Goal: Task Accomplishment & Management: Complete application form

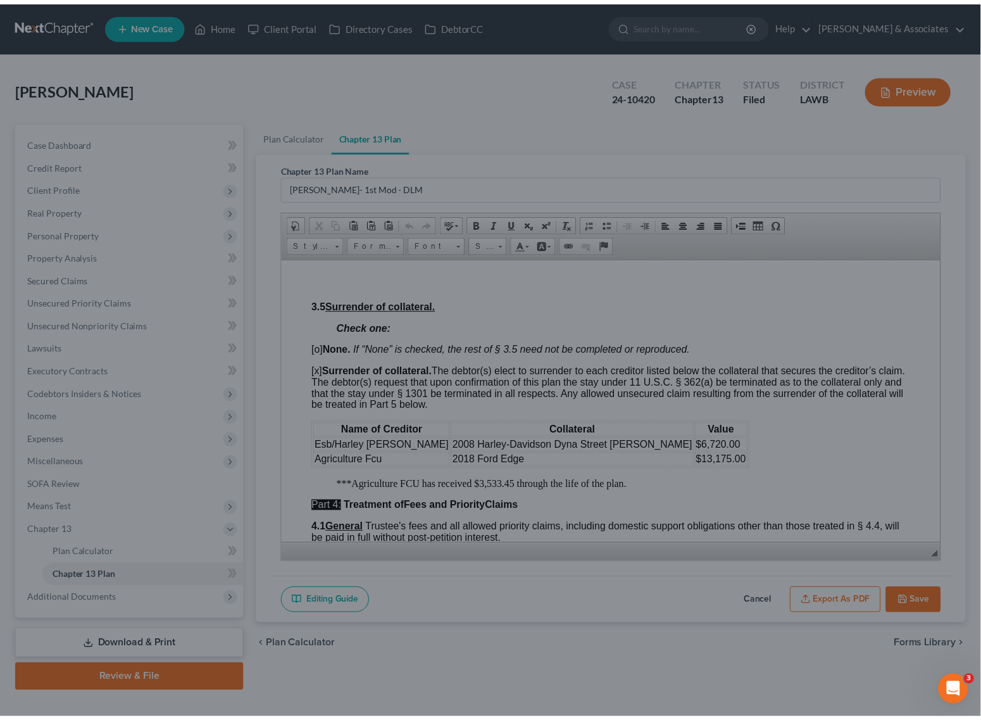
scroll to position [1583, 0]
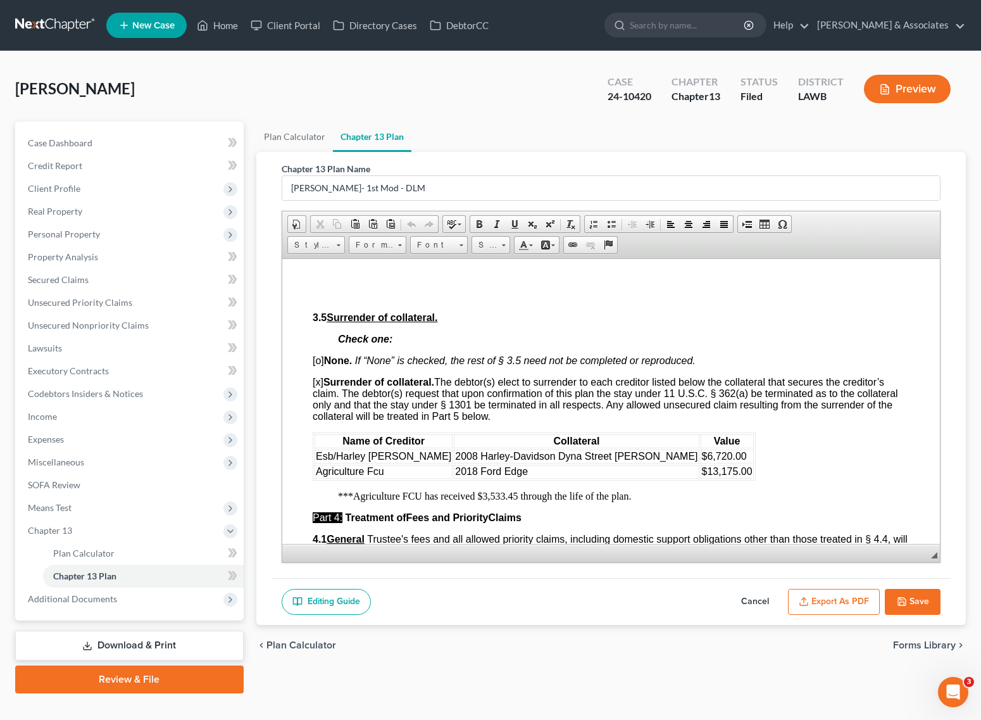
click at [904, 606] on icon "button" at bounding box center [902, 601] width 10 height 10
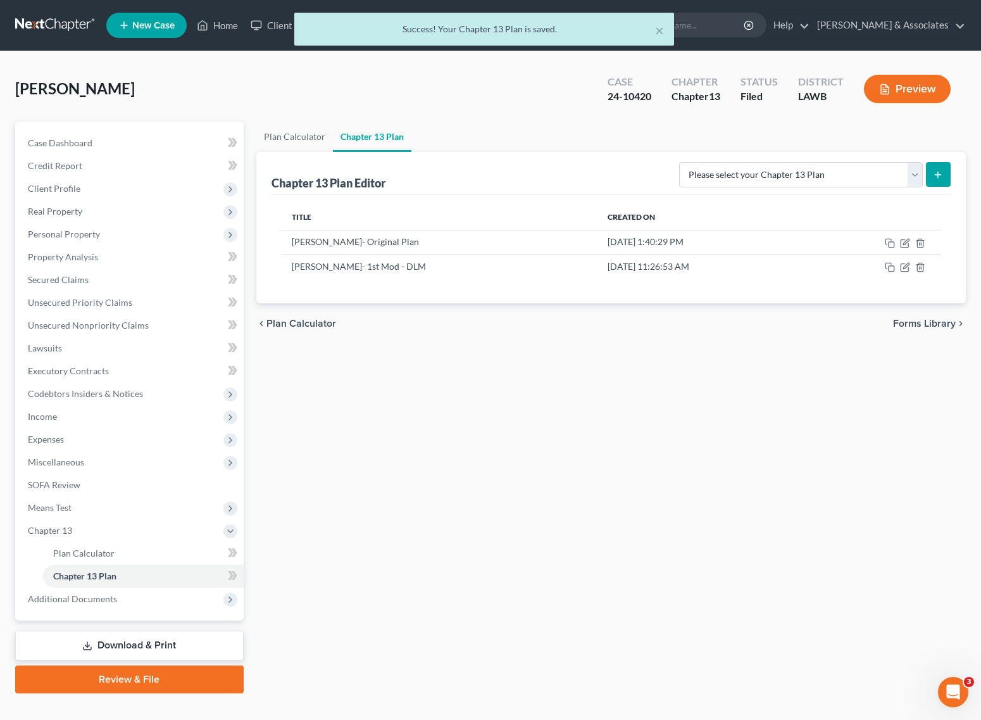
click at [223, 34] on div "× Success! Your Chapter 13 Plan is saved." at bounding box center [484, 32] width 981 height 39
click at [222, 28] on div "× Success! Your Chapter 13 Plan is saved." at bounding box center [484, 32] width 981 height 39
click at [659, 25] on button "×" at bounding box center [659, 30] width 9 height 15
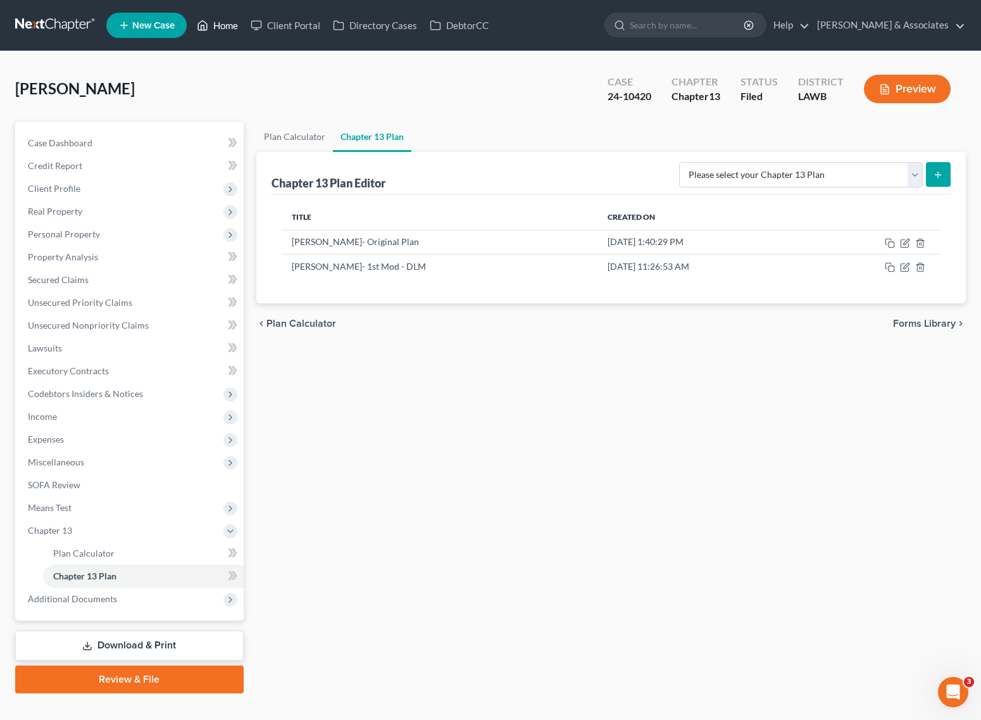
click at [214, 27] on link "Home" at bounding box center [218, 25] width 54 height 23
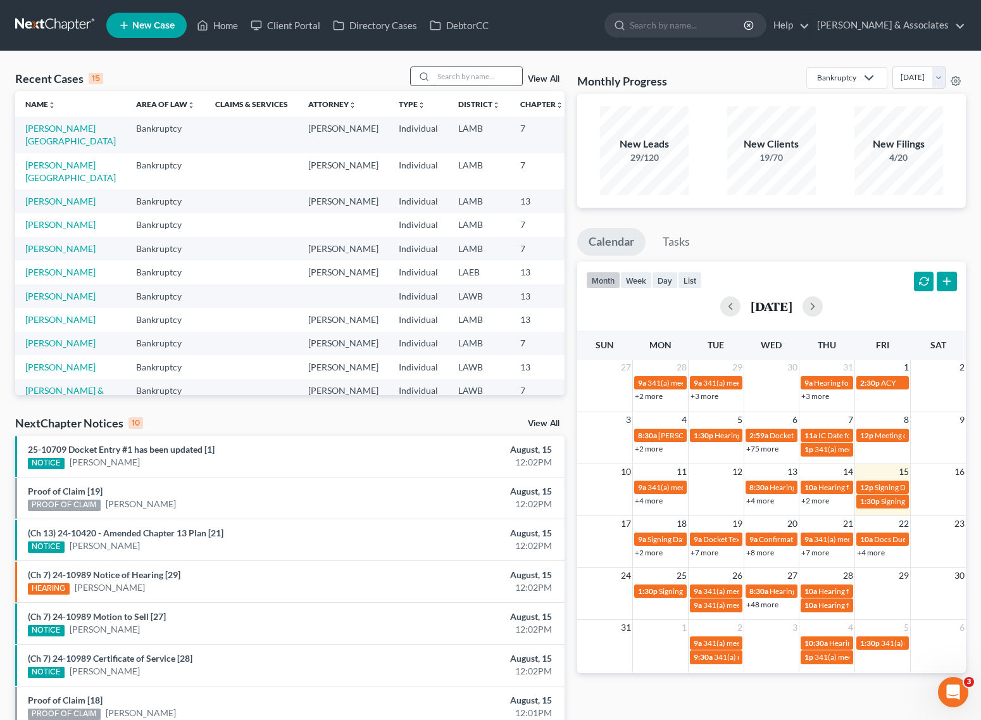
click at [481, 79] on input "search" at bounding box center [478, 76] width 89 height 18
type input "[PERSON_NAME]"
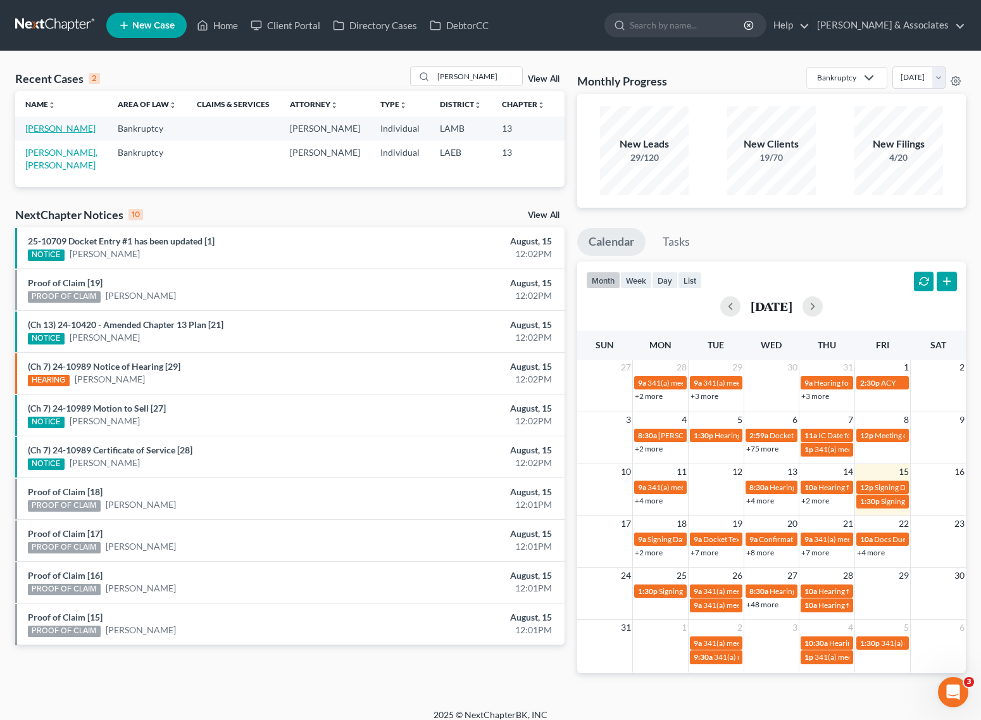
click at [48, 134] on link "[PERSON_NAME]" at bounding box center [60, 128] width 70 height 11
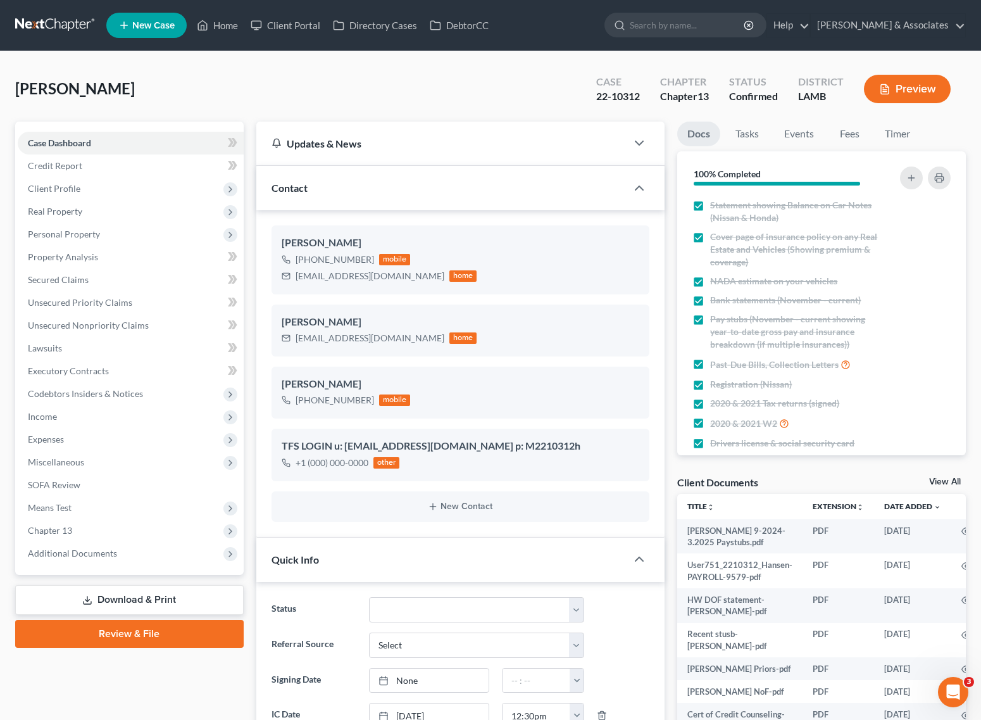
scroll to position [1809, 0]
click at [79, 534] on span "Chapter 13" at bounding box center [131, 530] width 226 height 23
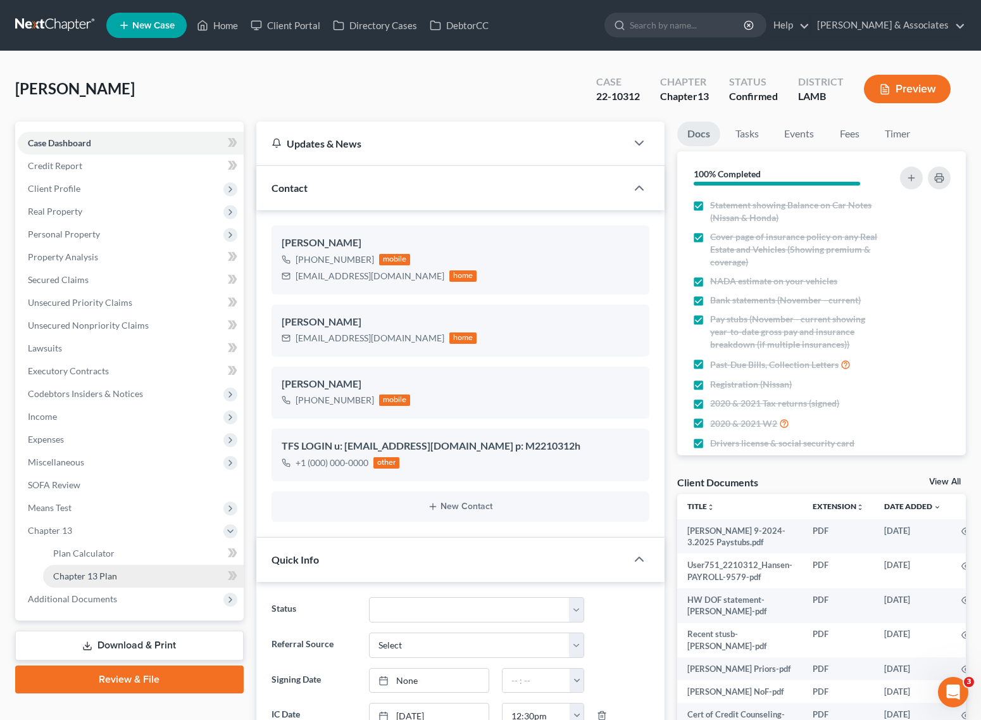
click at [79, 581] on link "Chapter 13 Plan" at bounding box center [143, 576] width 201 height 23
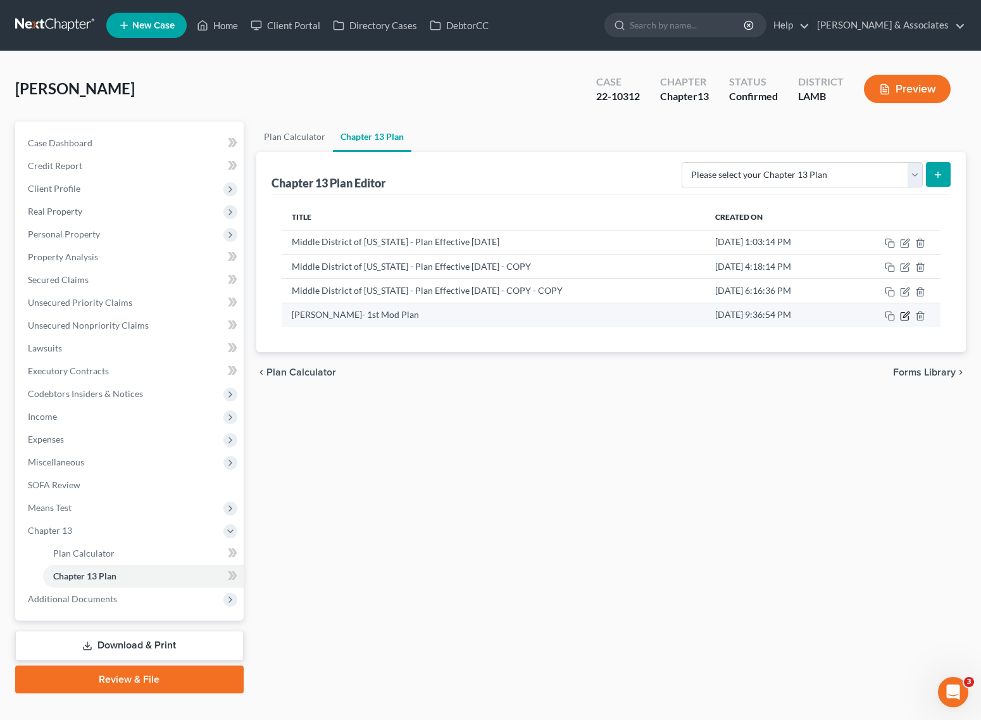
click at [905, 317] on icon "button" at bounding box center [906, 314] width 6 height 6
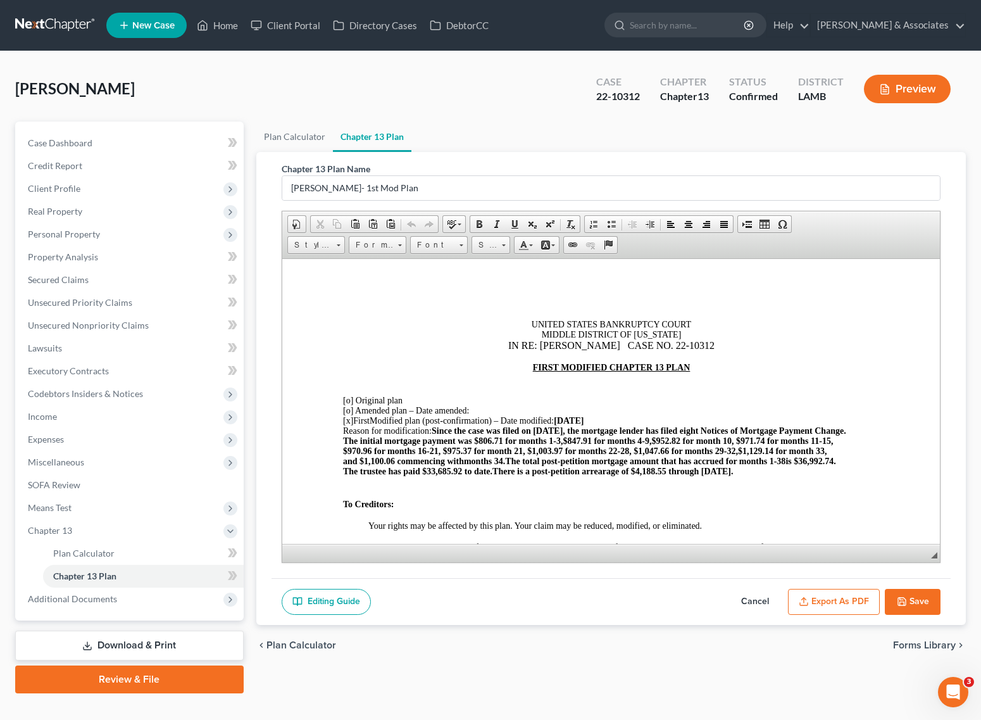
click at [832, 598] on button "Export as PDF" at bounding box center [834, 602] width 92 height 27
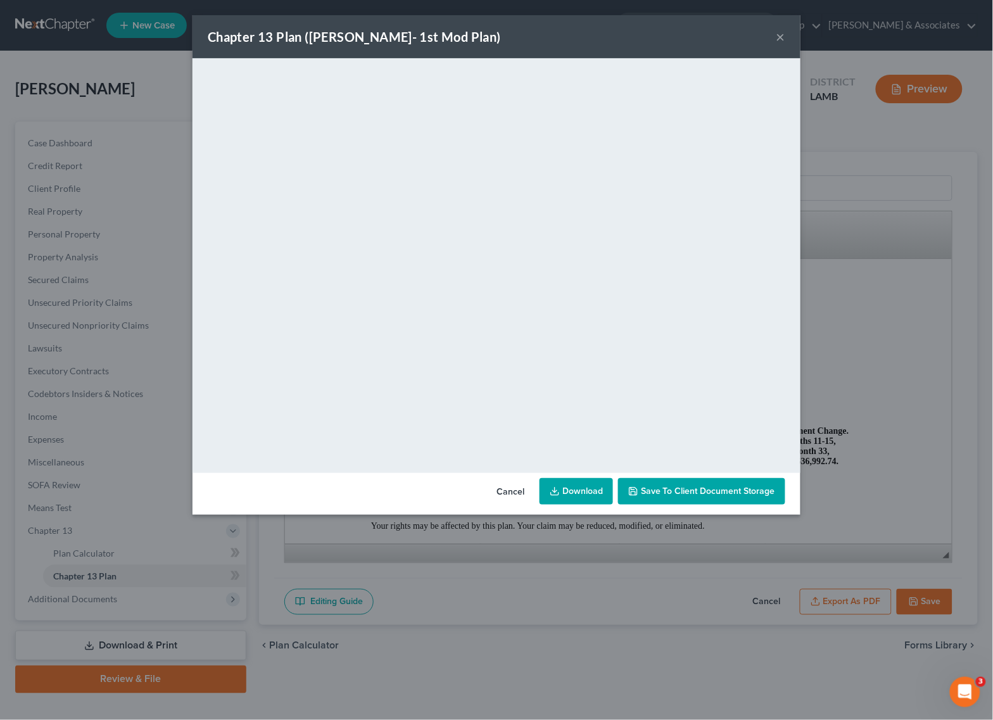
click at [782, 39] on button "×" at bounding box center [780, 36] width 9 height 15
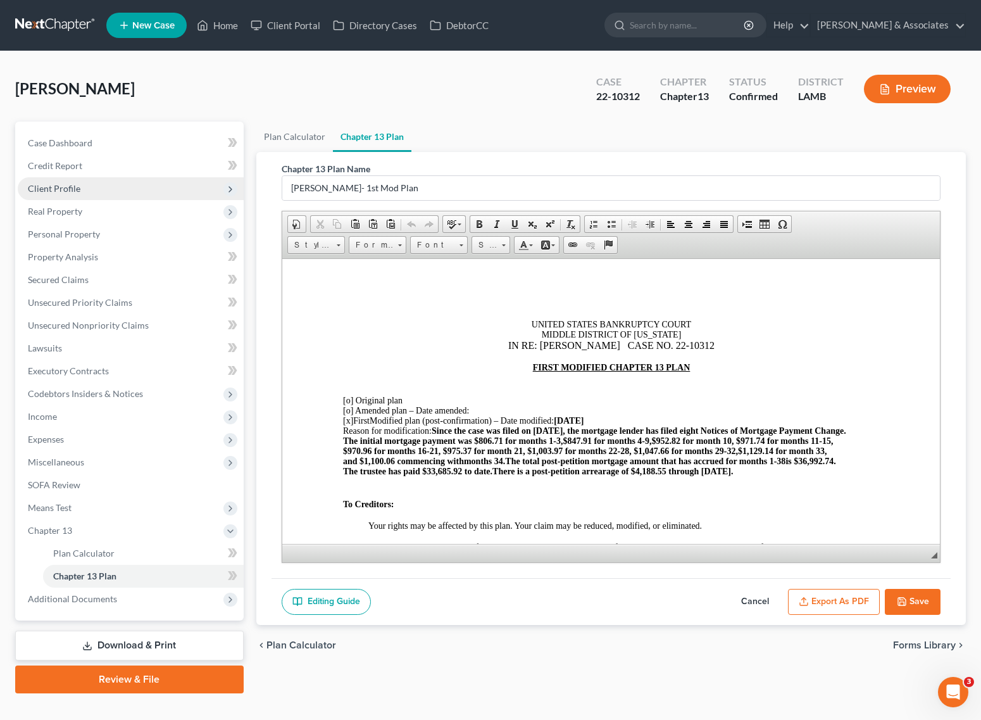
click at [86, 177] on span "Client Profile" at bounding box center [131, 188] width 226 height 23
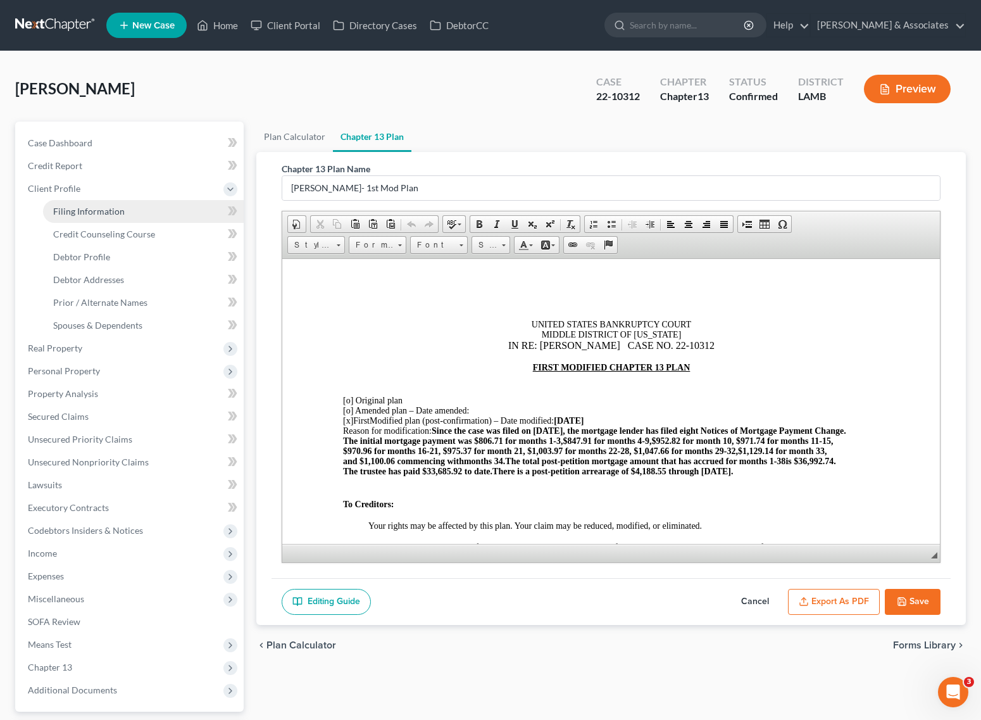
click at [86, 204] on link "Filing Information" at bounding box center [143, 211] width 201 height 23
select select "1"
select select "0"
select select "3"
select select "19"
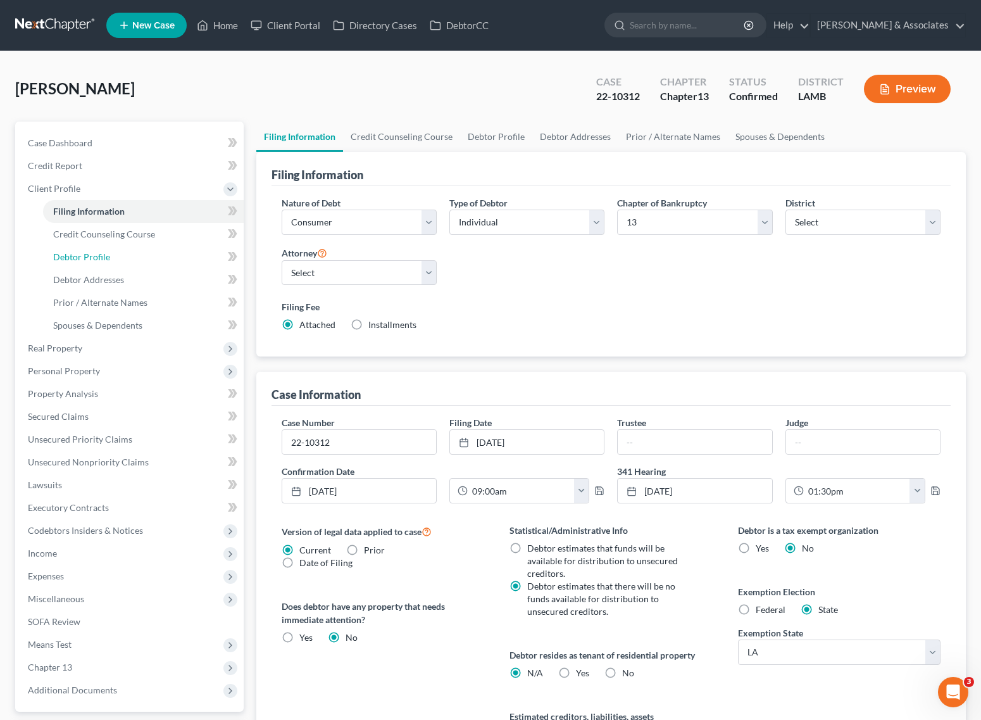
drag, startPoint x: 103, startPoint y: 257, endPoint x: 3, endPoint y: 269, distance: 100.7
click at [103, 257] on span "Debtor Profile" at bounding box center [81, 256] width 57 height 11
select select "2"
select select "0"
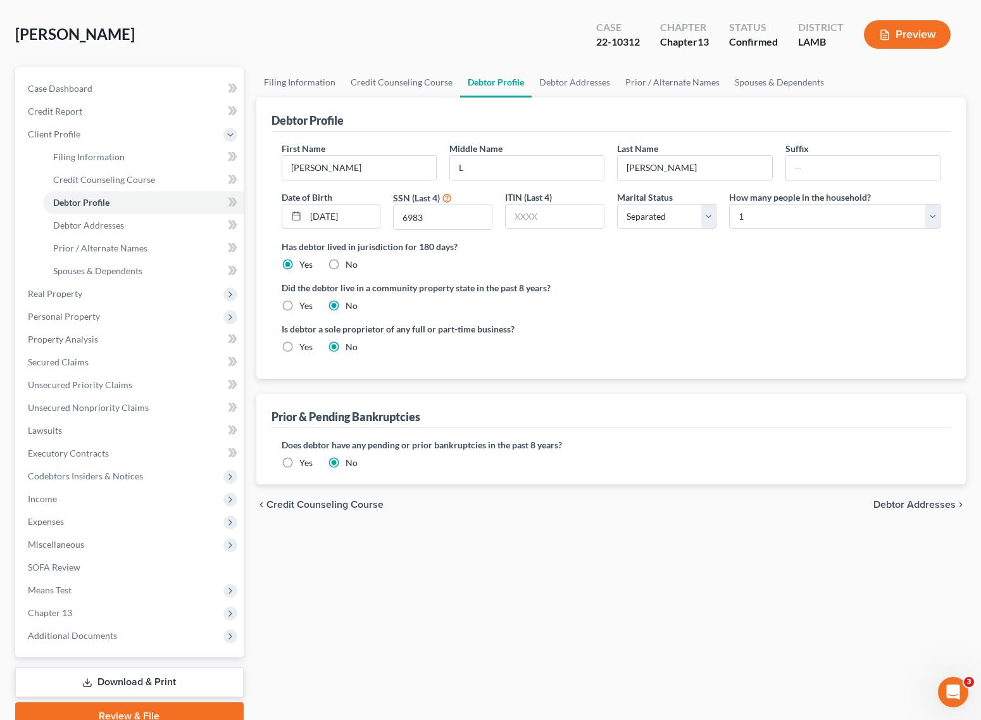
scroll to position [111, 0]
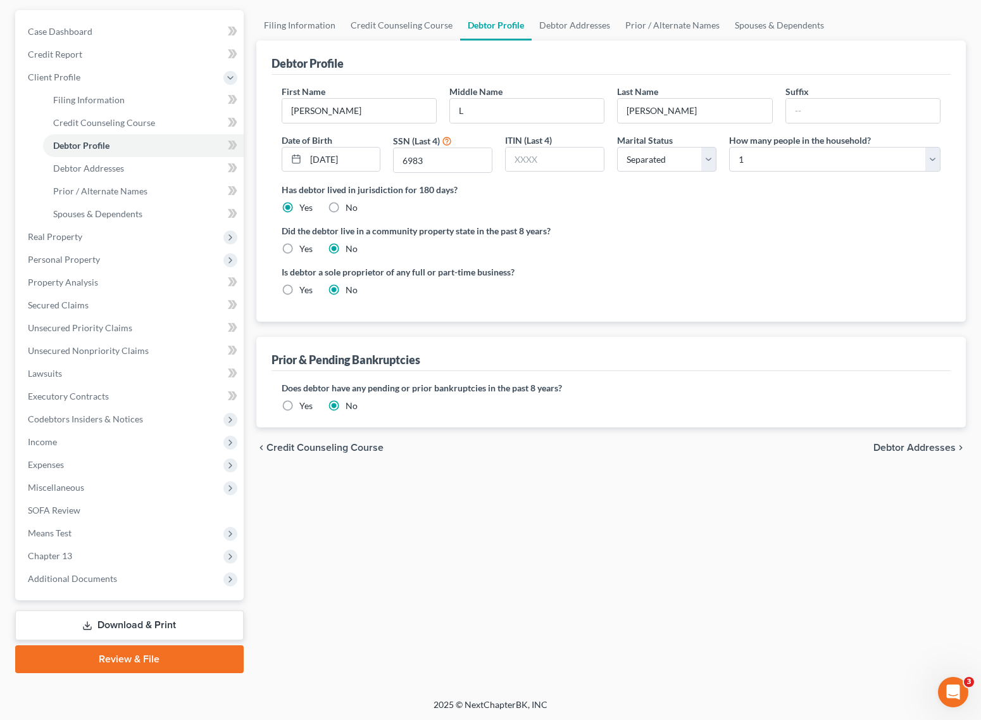
click at [96, 624] on link "Download & Print" at bounding box center [129, 625] width 229 height 30
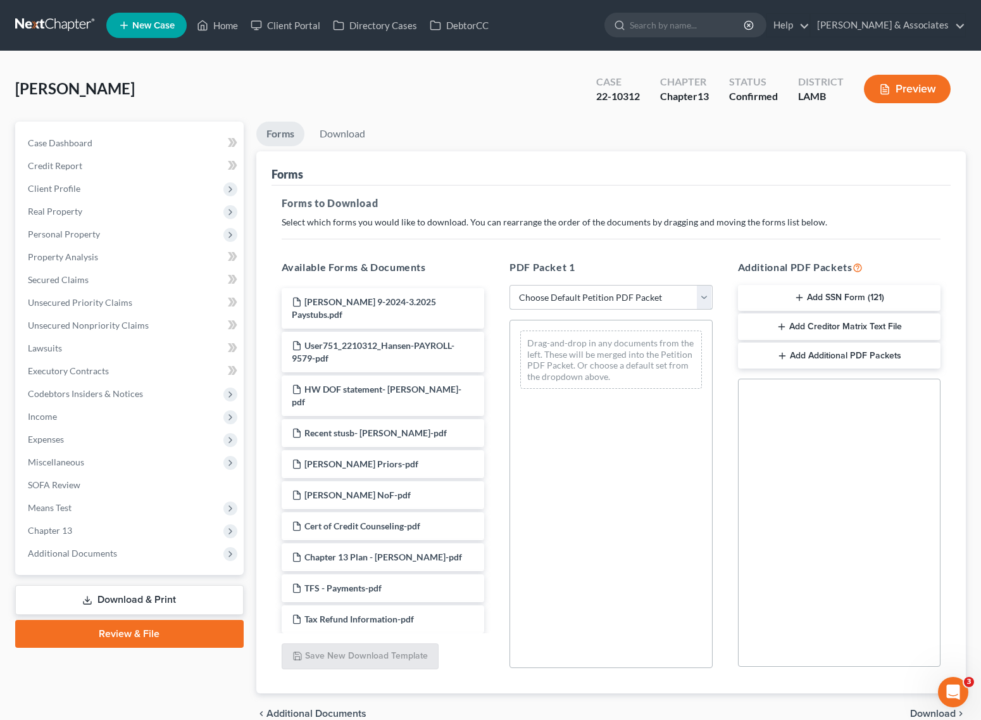
click at [633, 299] on select "Choose Default Petition PDF Packet Complete Bankruptcy Petition (all forms and …" at bounding box center [611, 297] width 203 height 25
select select "2"
click at [510, 285] on select "Choose Default Petition PDF Packet Complete Bankruptcy Petition (all forms and …" at bounding box center [611, 297] width 203 height 25
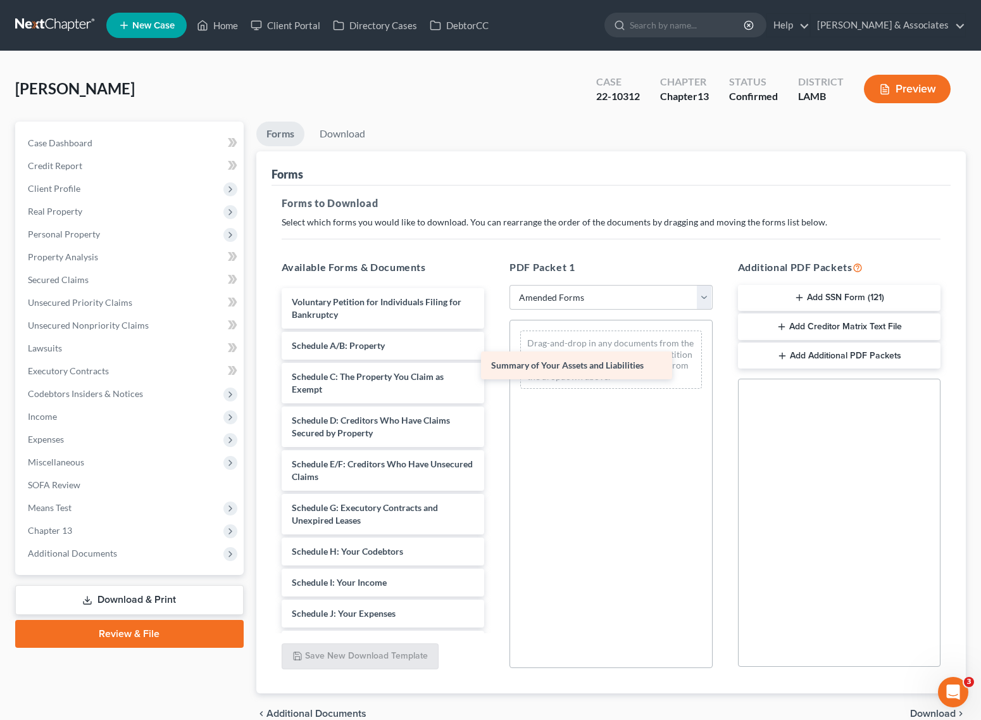
drag, startPoint x: 368, startPoint y: 345, endPoint x: 577, endPoint y: 361, distance: 210.1
click at [495, 361] on div "Summary of Your Assets and Liabilities Voluntary Petition for Individuals Filin…" at bounding box center [383, 613] width 223 height 651
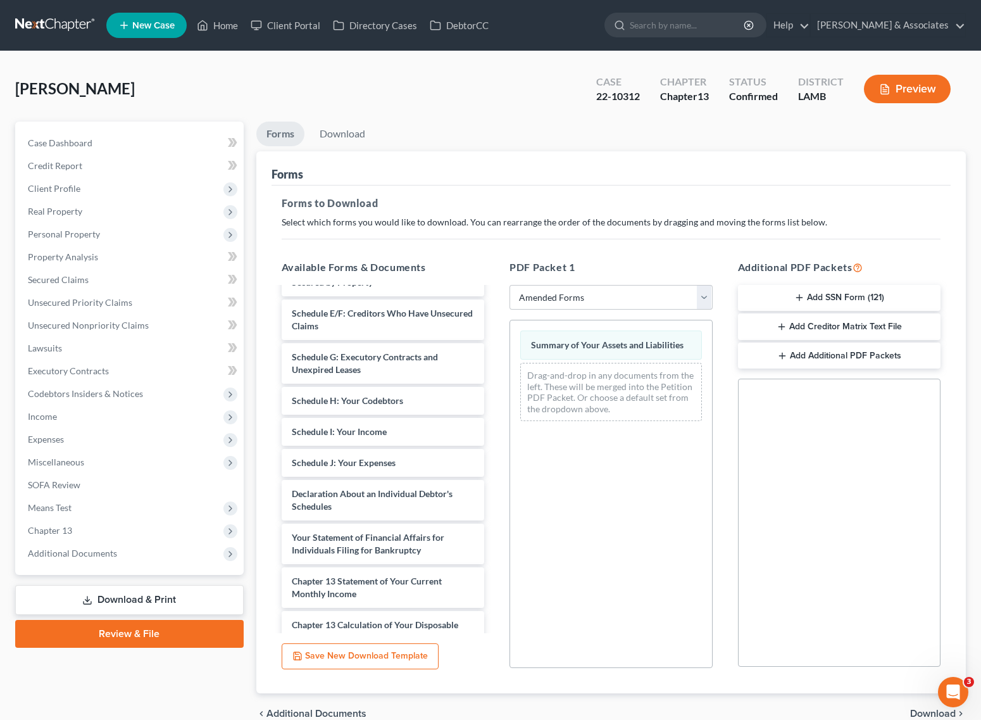
scroll to position [158, 0]
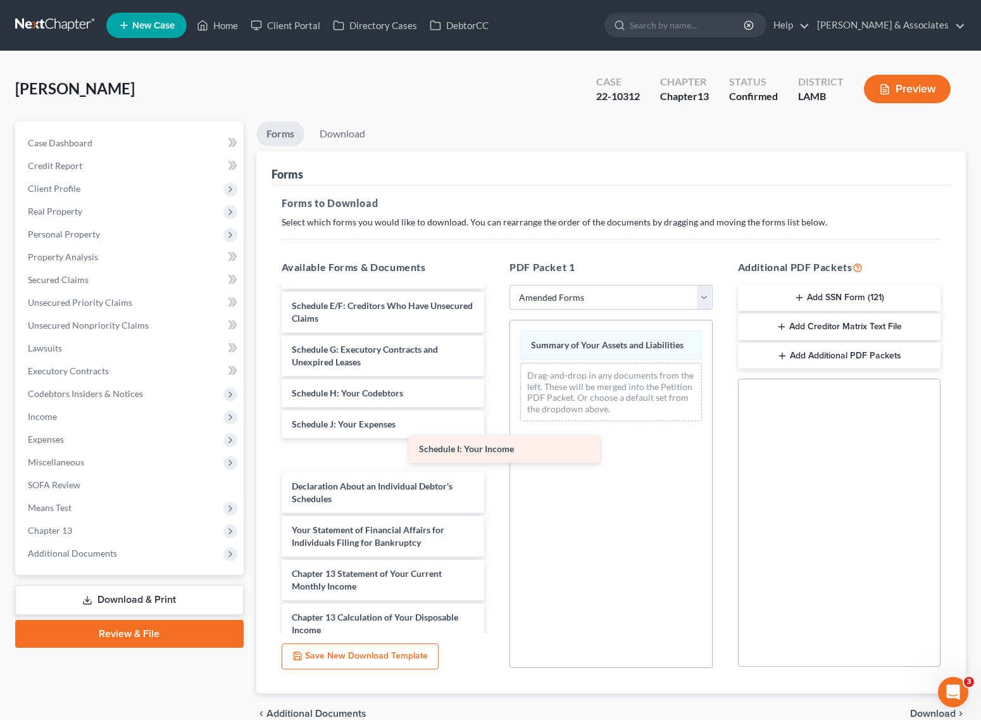
drag, startPoint x: 371, startPoint y: 430, endPoint x: 622, endPoint y: 418, distance: 251.0
click at [495, 418] on div "Schedule I: Your Income Voluntary Petition for Individuals Filing for Bankruptc…" at bounding box center [383, 455] width 223 height 651
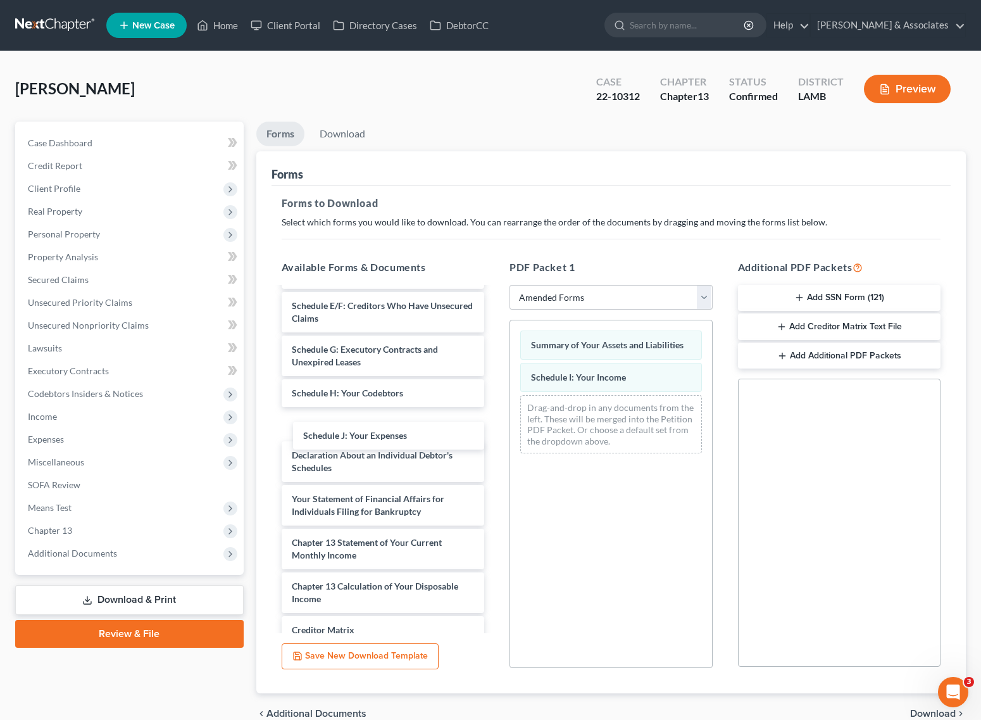
drag, startPoint x: 374, startPoint y: 431, endPoint x: 565, endPoint y: 443, distance: 191.6
click at [495, 451] on div "Schedule J: Your Expenses Voluntary Petition for Individuals Filing for Bankrup…" at bounding box center [383, 440] width 223 height 620
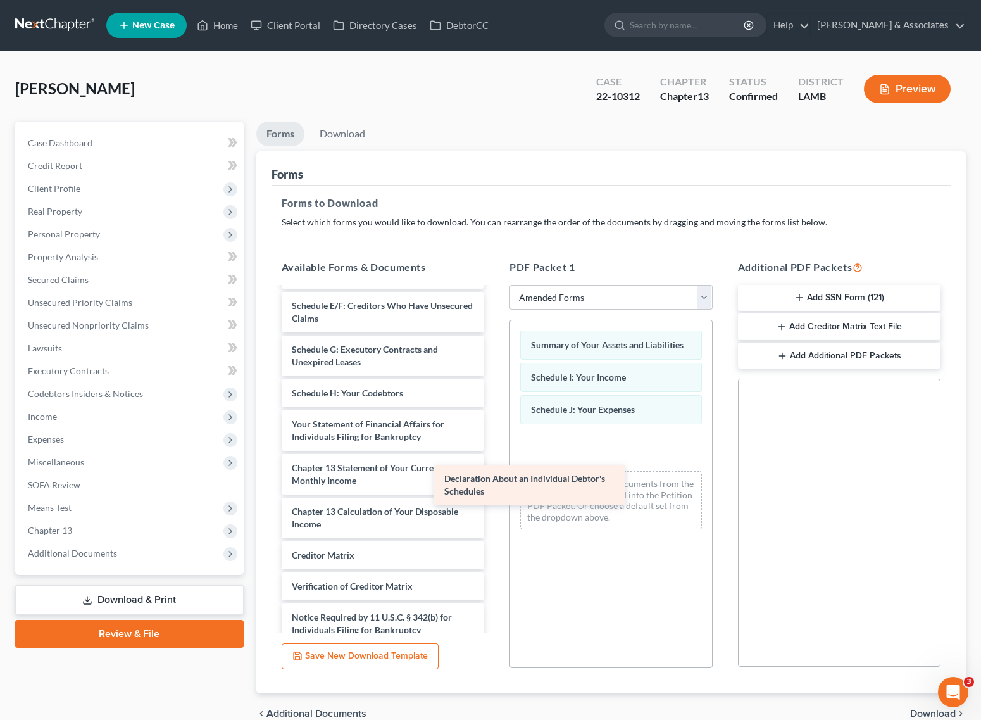
drag, startPoint x: 369, startPoint y: 420, endPoint x: 609, endPoint y: 447, distance: 241.5
click at [495, 457] on div "Declaration About an Individual Debtor's Schedules Voluntary Petition for Indiv…" at bounding box center [383, 402] width 223 height 545
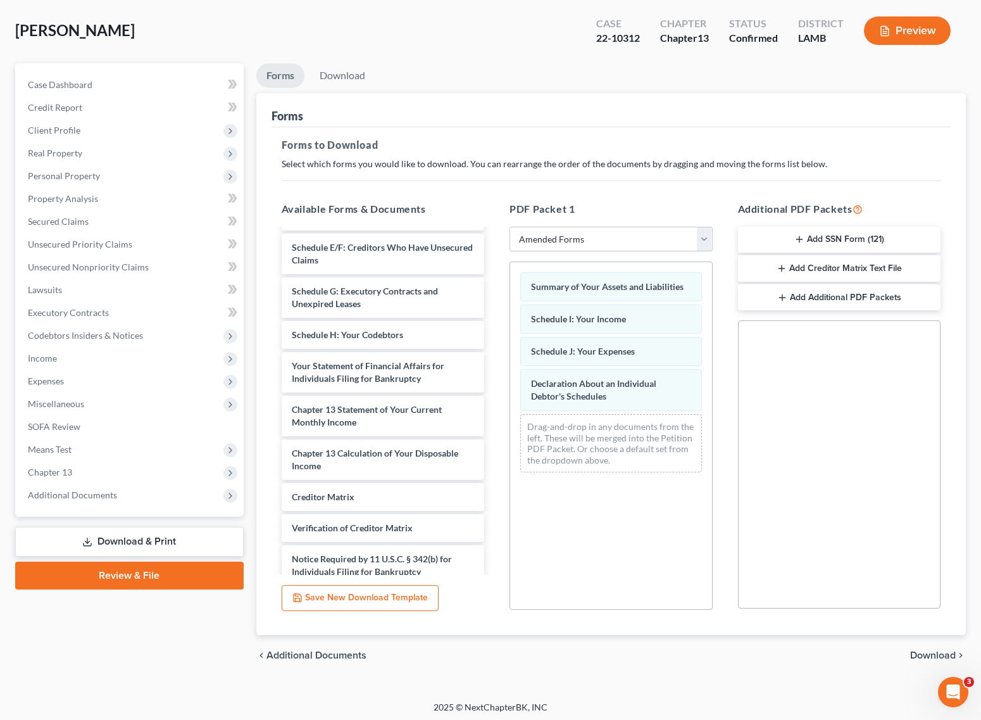
scroll to position [61, 0]
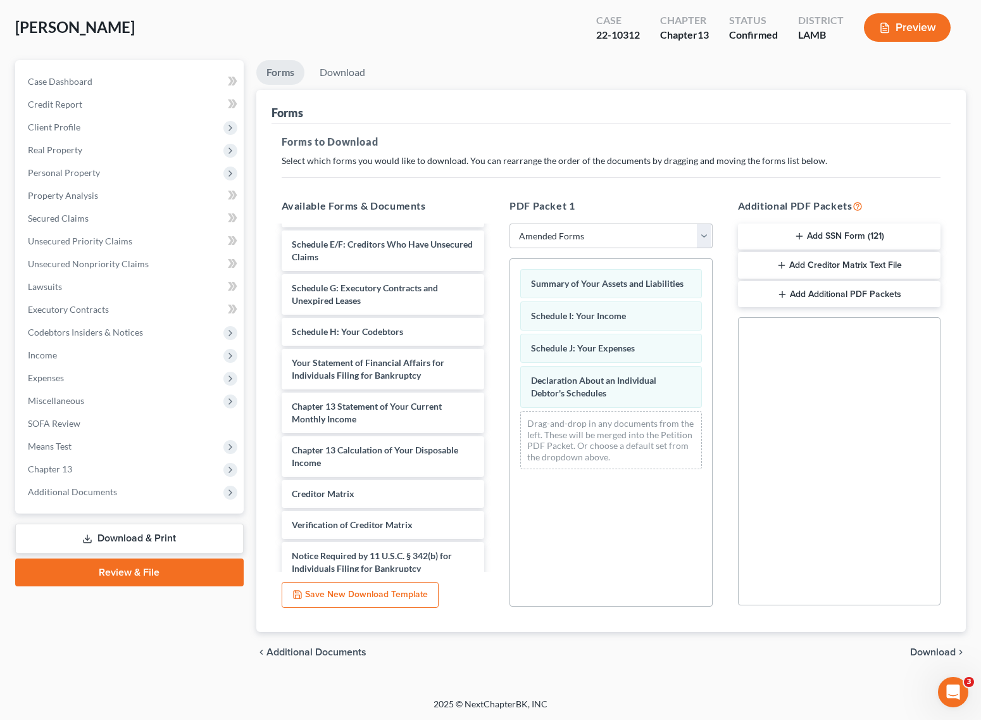
click at [921, 648] on span "Download" at bounding box center [933, 652] width 46 height 10
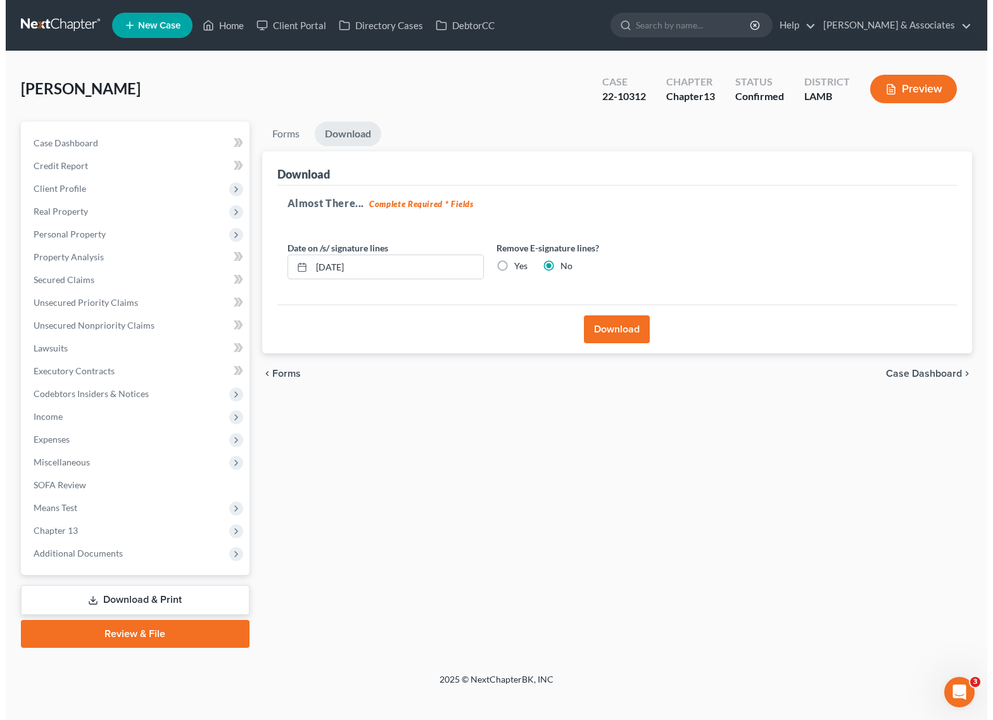
scroll to position [0, 0]
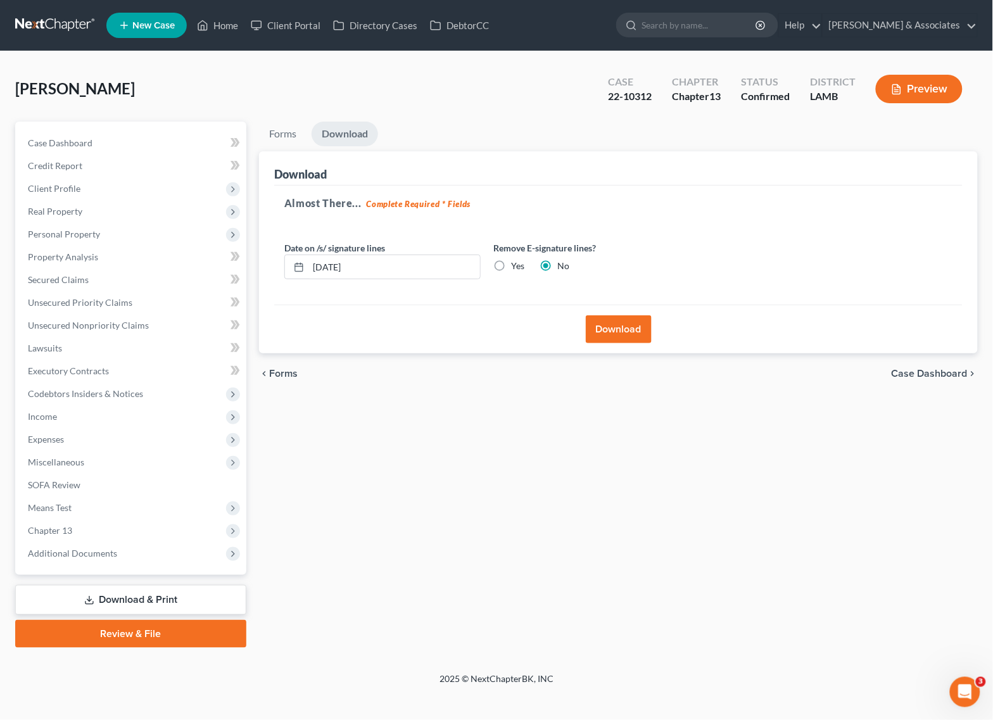
click at [614, 330] on button "Download" at bounding box center [619, 329] width 66 height 28
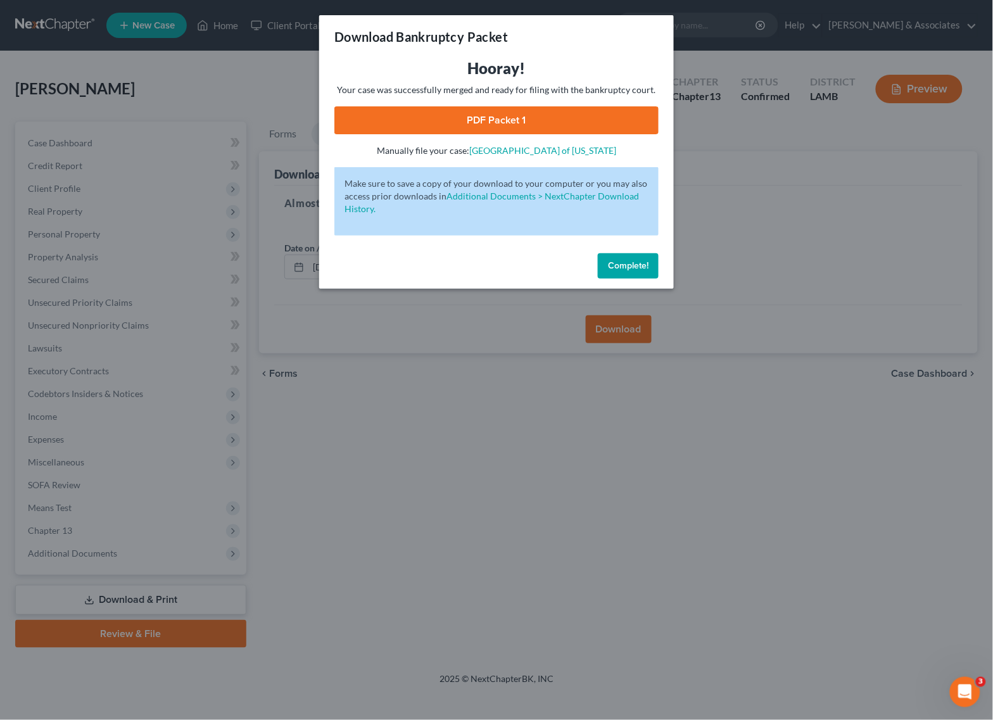
click at [534, 111] on link "PDF Packet 1" at bounding box center [496, 120] width 324 height 28
click at [620, 263] on span "Complete!" at bounding box center [628, 265] width 41 height 11
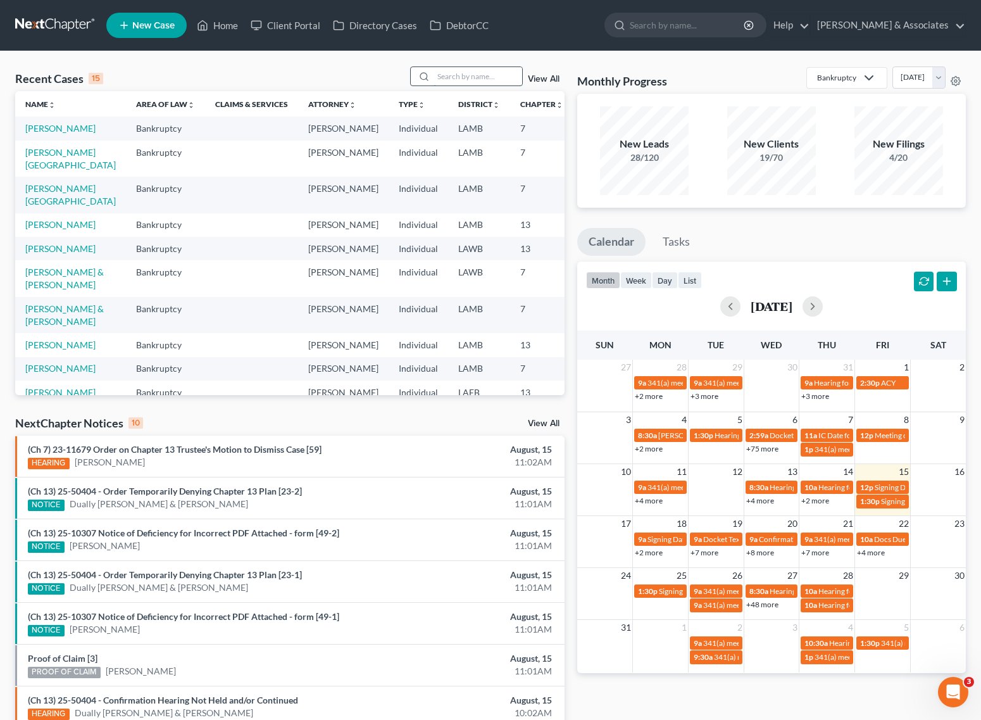
drag, startPoint x: 0, startPoint y: 0, endPoint x: 457, endPoint y: 77, distance: 463.5
click at [457, 77] on input "search" at bounding box center [478, 76] width 89 height 18
click at [472, 75] on input "search" at bounding box center [478, 76] width 89 height 18
type input "25-10696"
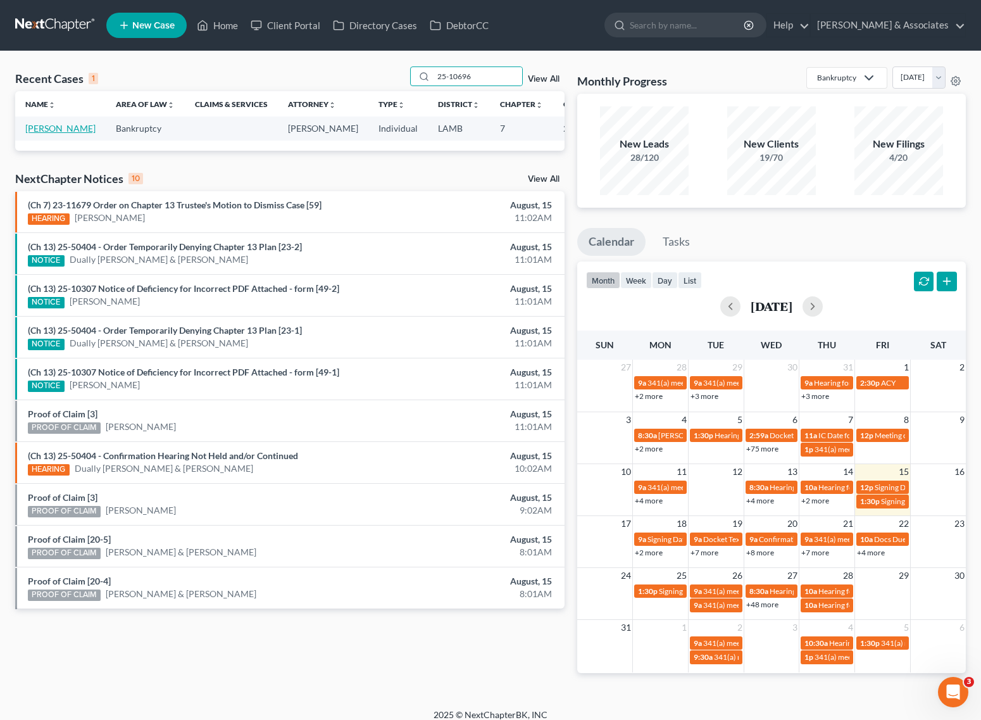
click at [38, 134] on link "[PERSON_NAME]" at bounding box center [60, 128] width 70 height 11
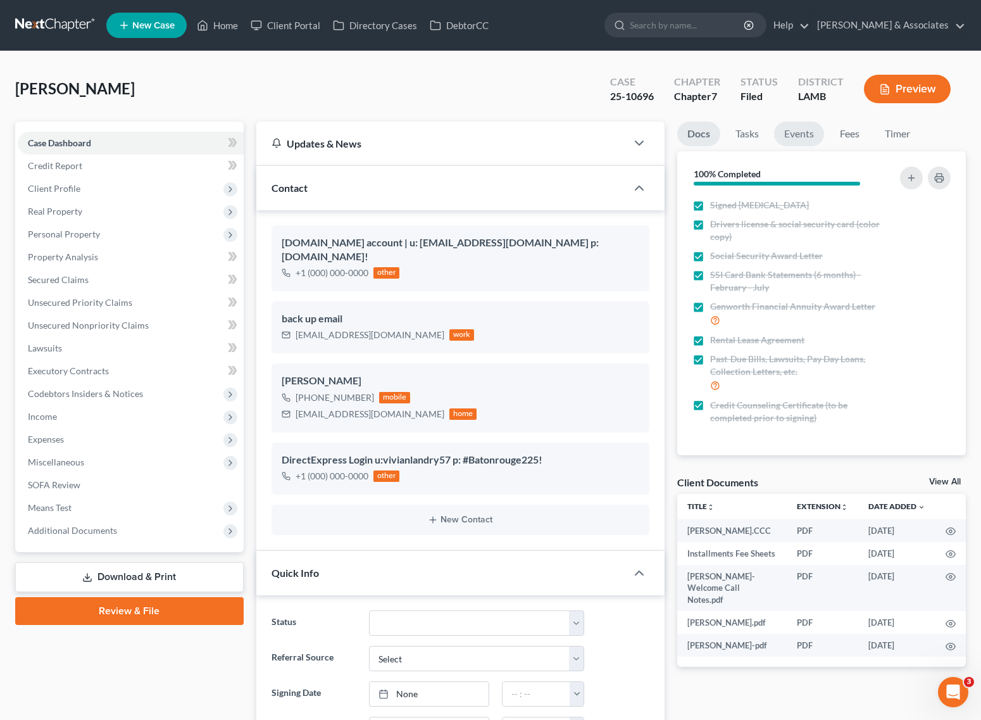
scroll to position [917, 0]
click at [809, 134] on link "Events" at bounding box center [799, 134] width 50 height 25
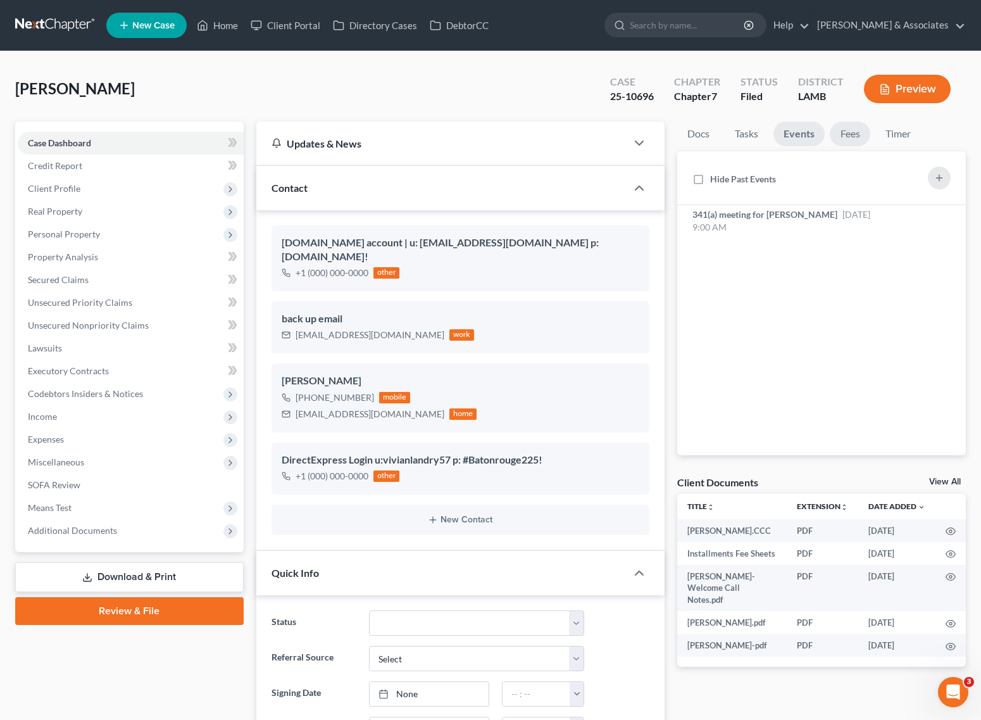
click at [843, 133] on link "Fees" at bounding box center [850, 134] width 41 height 25
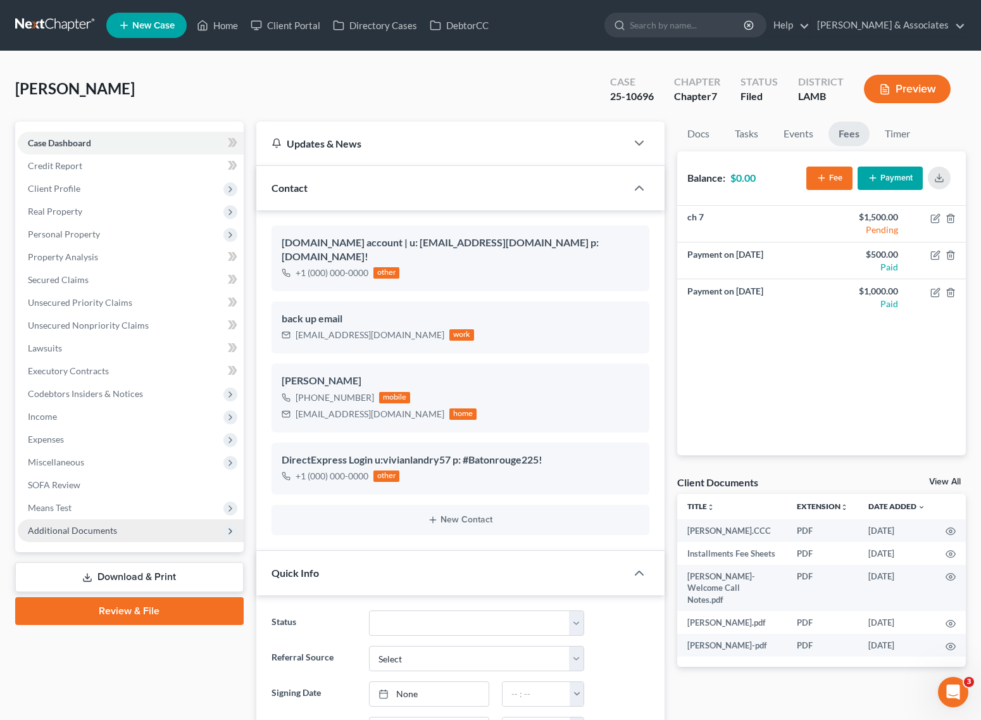
click at [99, 537] on span "Additional Documents" at bounding box center [131, 530] width 226 height 23
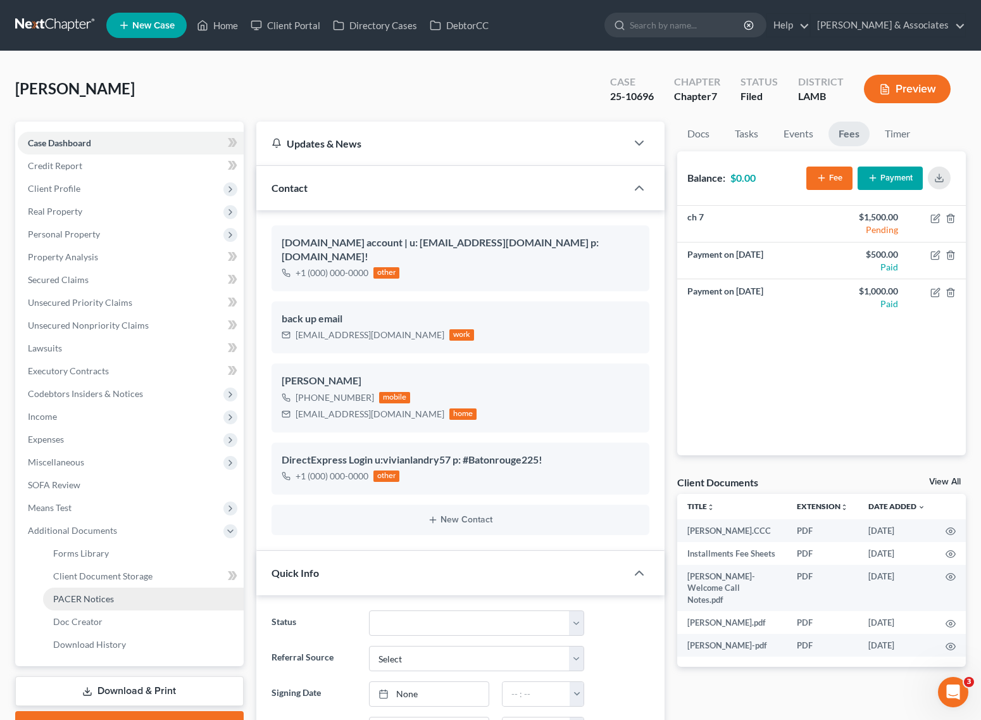
click at [113, 596] on link "PACER Notices" at bounding box center [143, 598] width 201 height 23
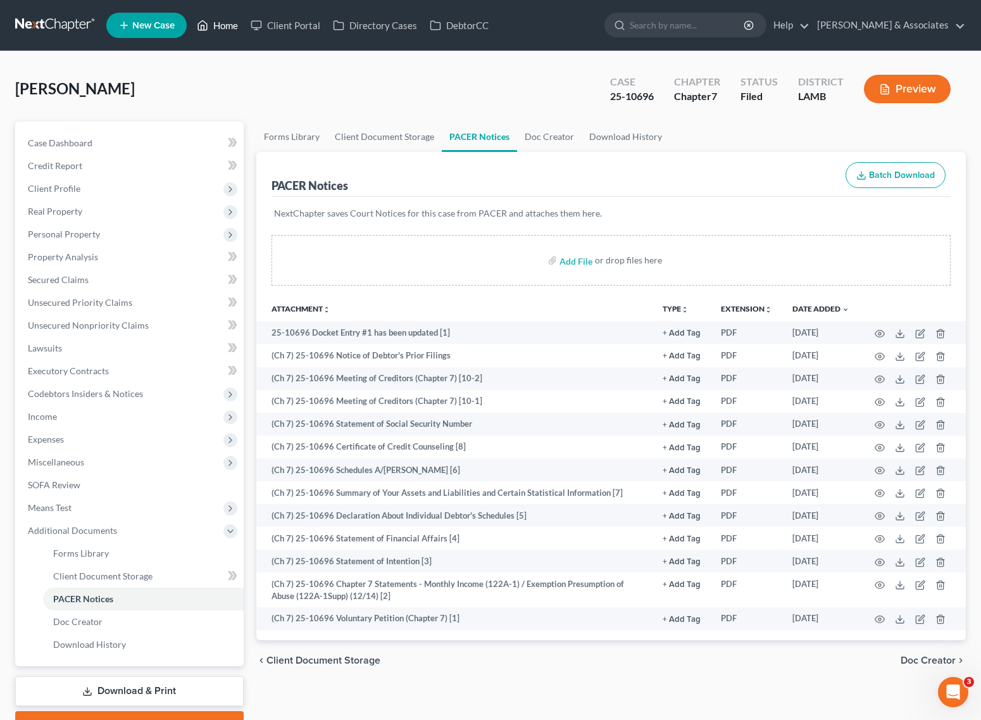
click at [213, 30] on link "Home" at bounding box center [218, 25] width 54 height 23
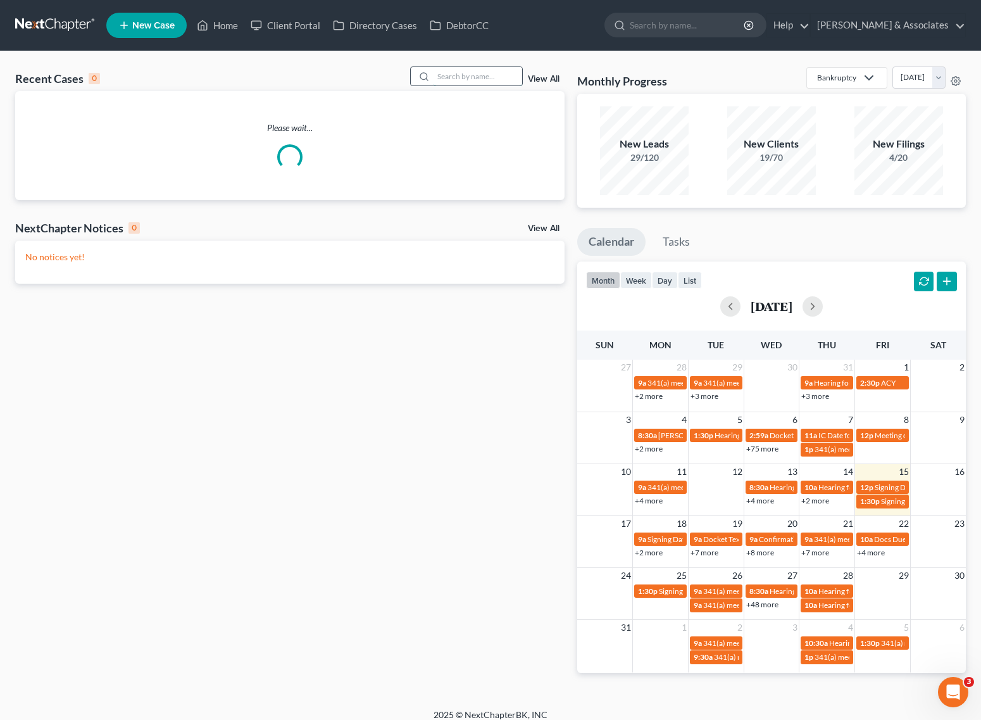
click at [506, 80] on input "search" at bounding box center [478, 76] width 89 height 18
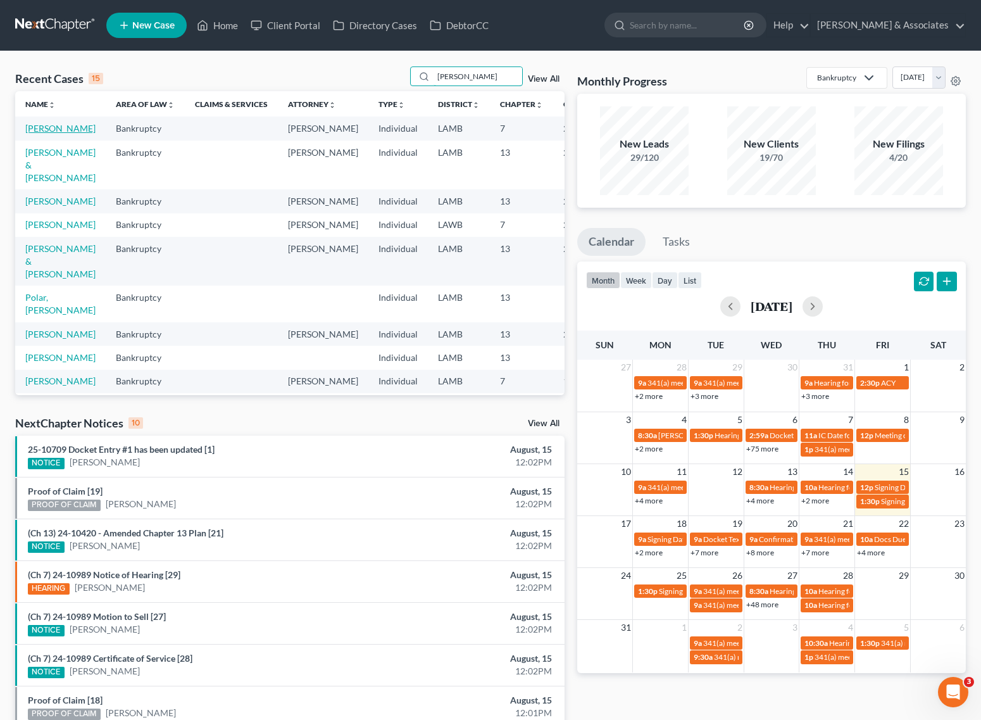
type input "russell"
click at [29, 134] on link "Russell, Darryl" at bounding box center [60, 128] width 70 height 11
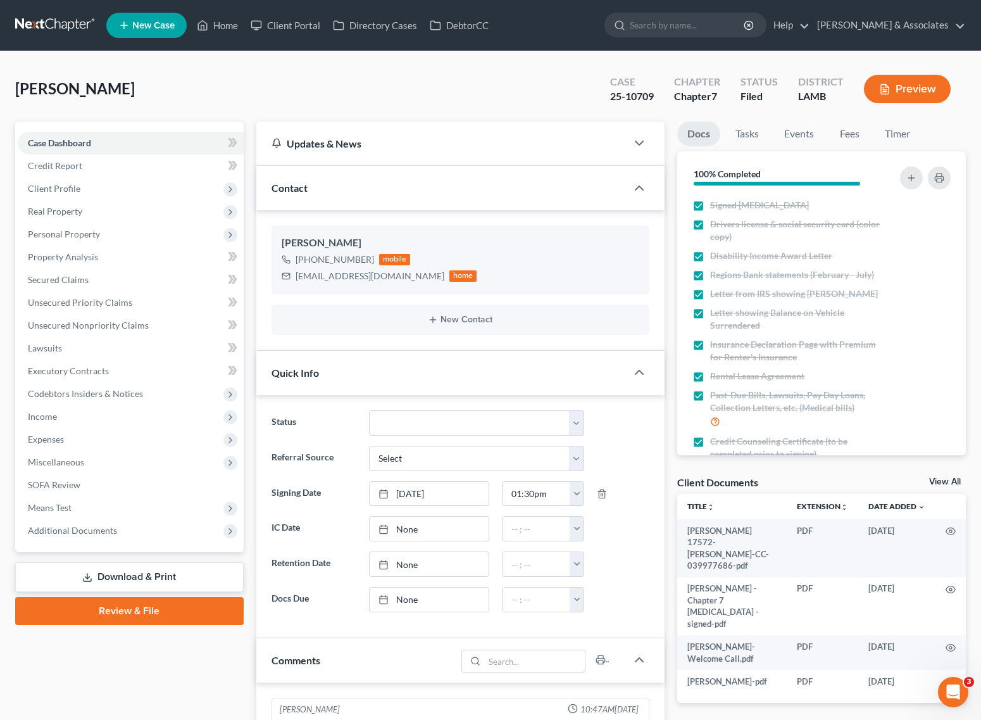
scroll to position [996, 0]
click at [845, 141] on link "Fees" at bounding box center [849, 134] width 41 height 25
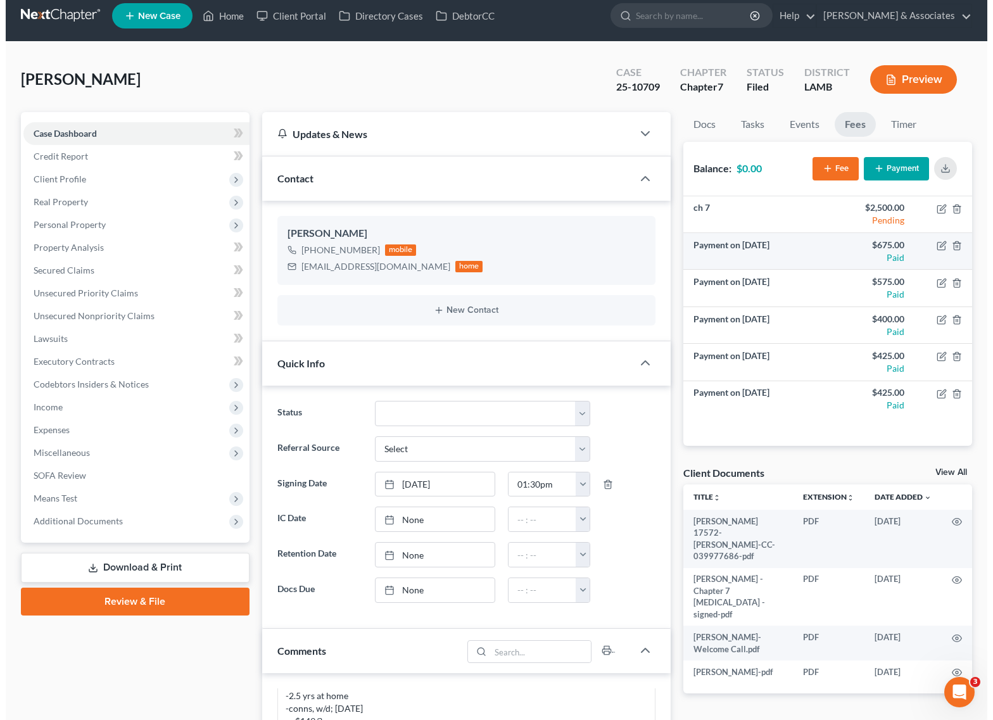
scroll to position [0, 0]
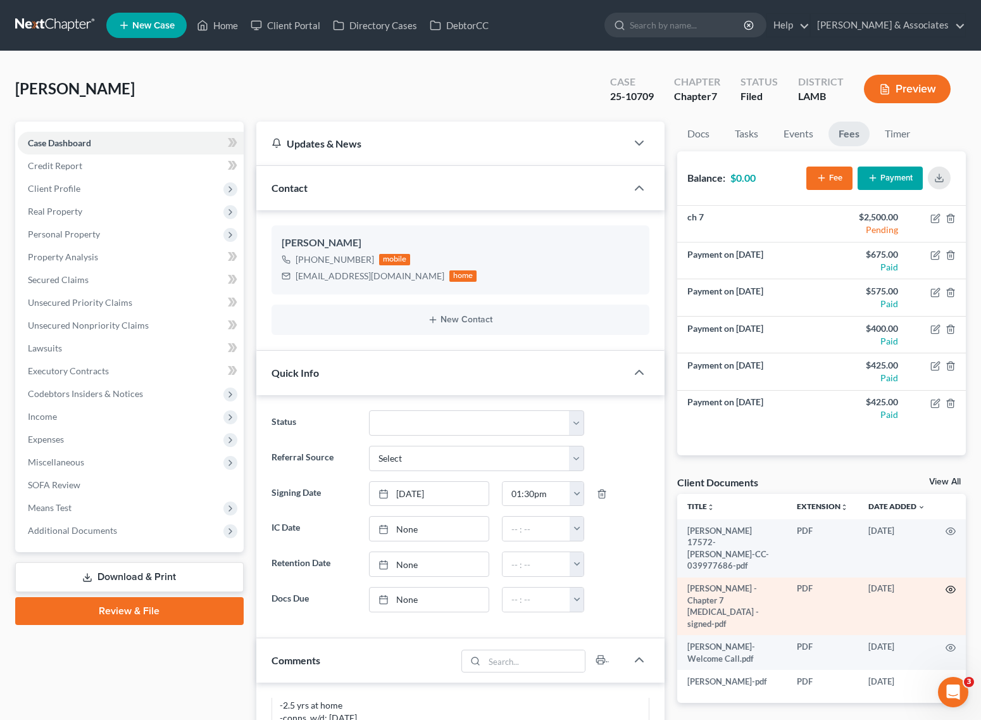
click at [950, 588] on circle "button" at bounding box center [951, 589] width 3 height 3
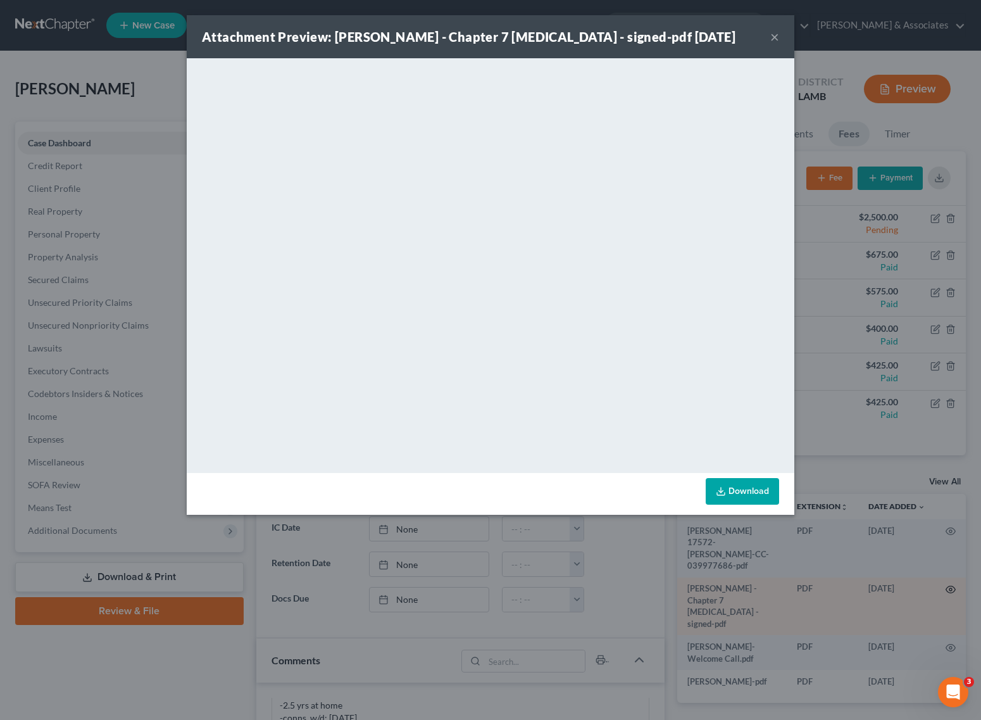
scroll to position [983, 0]
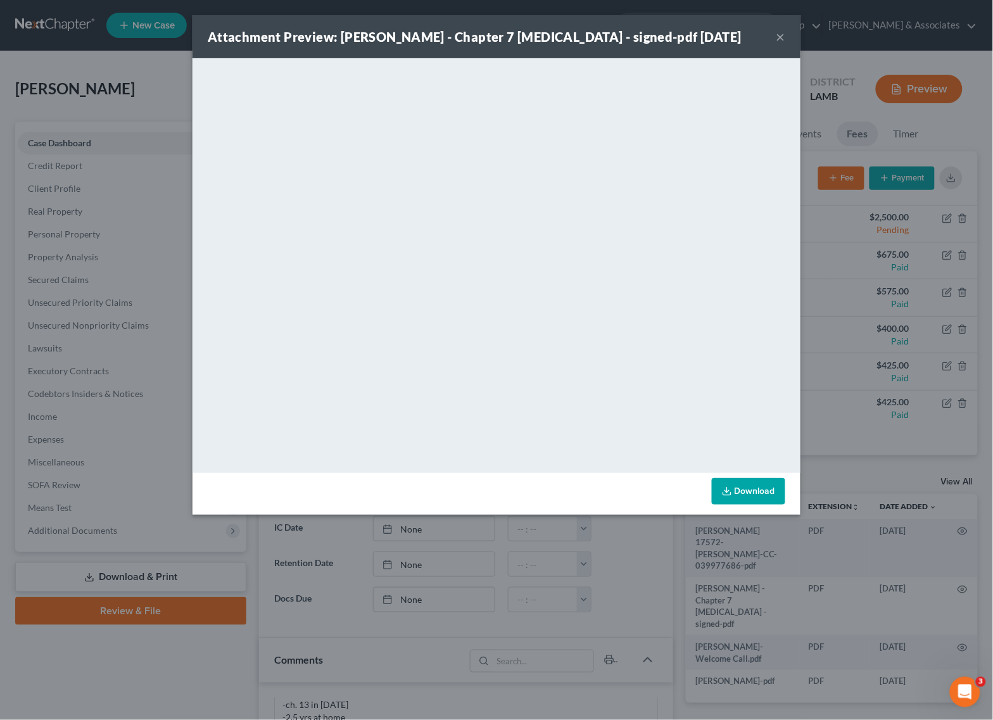
click at [777, 36] on button "×" at bounding box center [780, 36] width 9 height 15
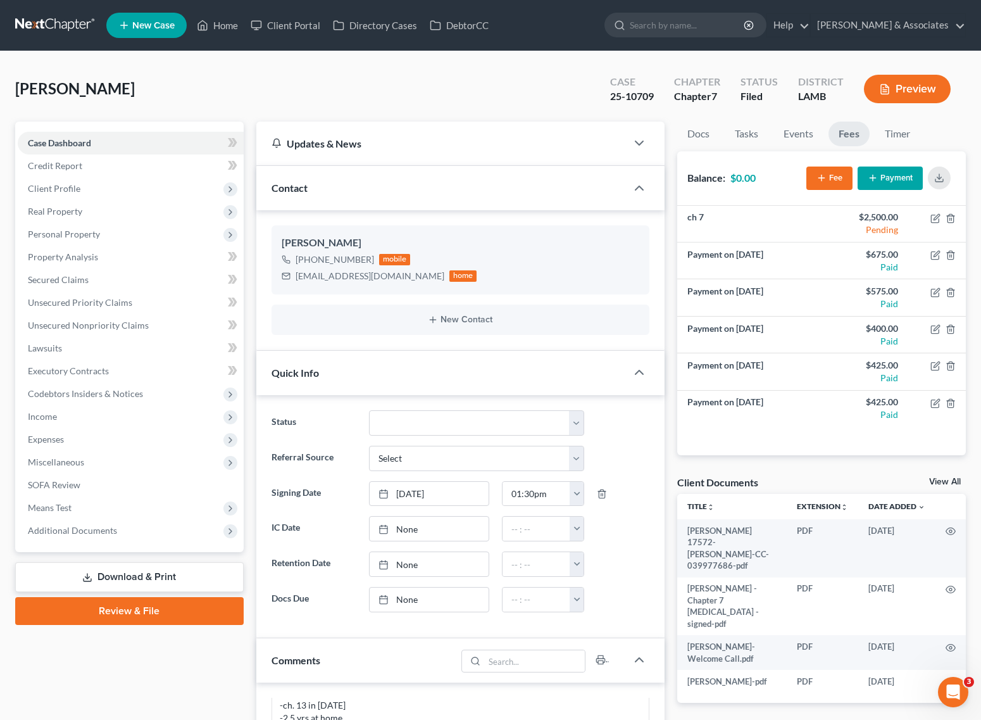
scroll to position [996, 0]
click at [74, 170] on link "Credit Report" at bounding box center [131, 165] width 226 height 23
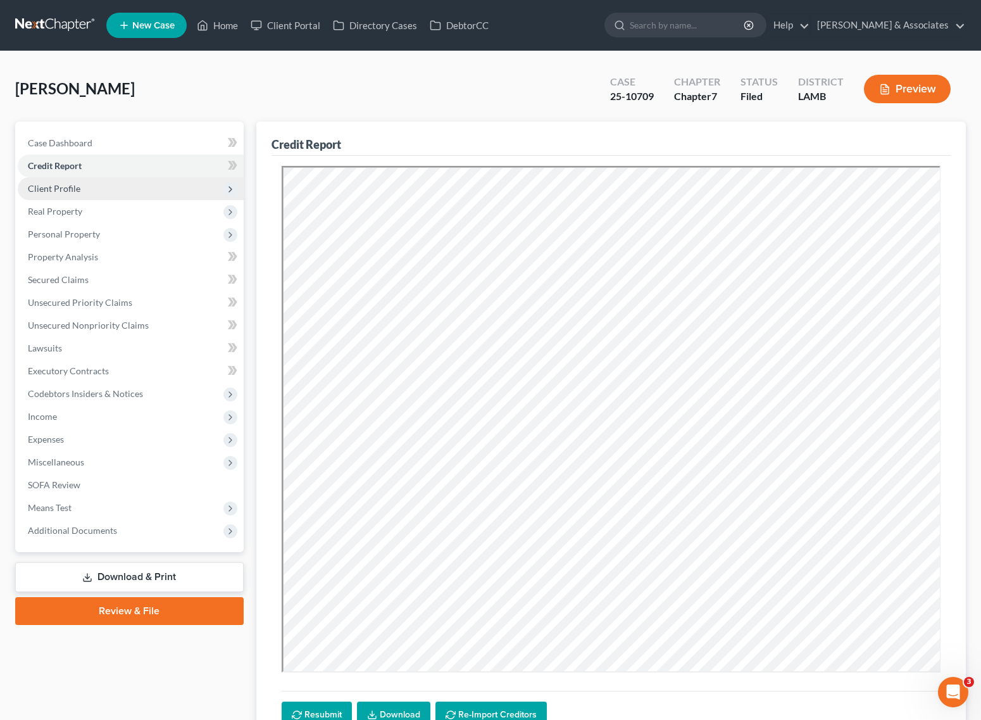
click at [79, 191] on span "Client Profile" at bounding box center [131, 188] width 226 height 23
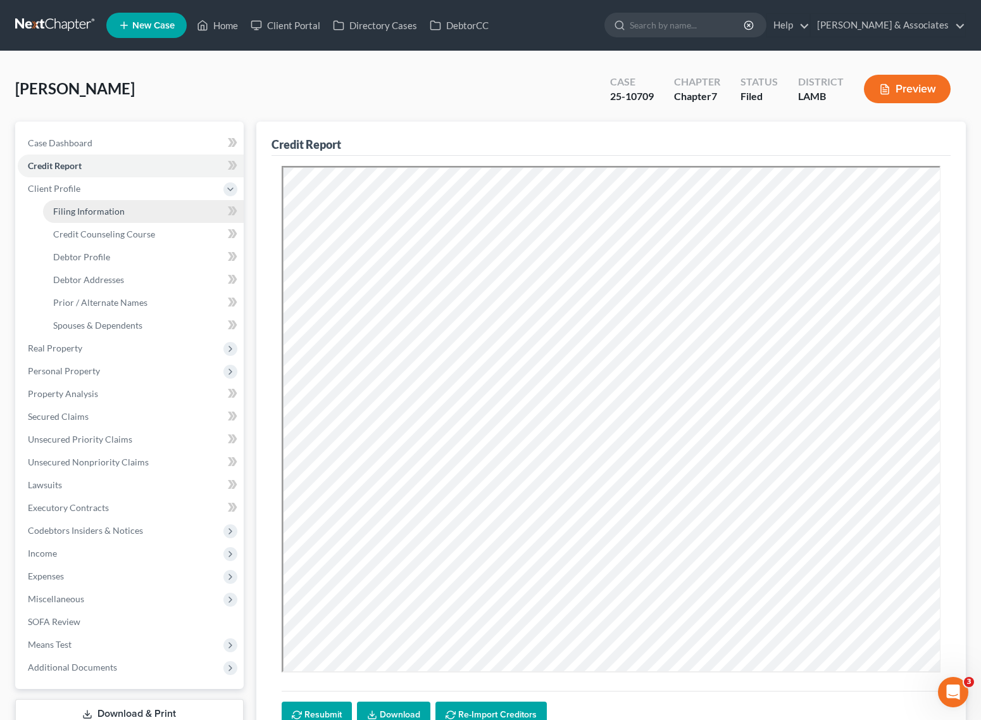
click at [77, 209] on span "Filing Information" at bounding box center [89, 211] width 72 height 11
select select "1"
select select "0"
select select "19"
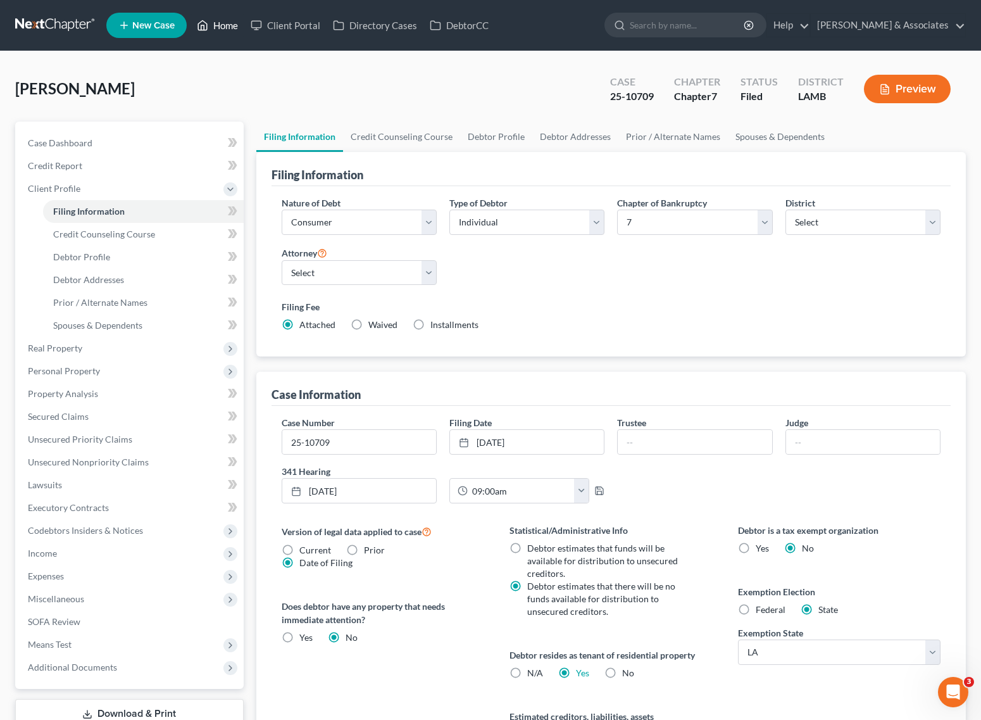
click at [218, 22] on link "Home" at bounding box center [218, 25] width 54 height 23
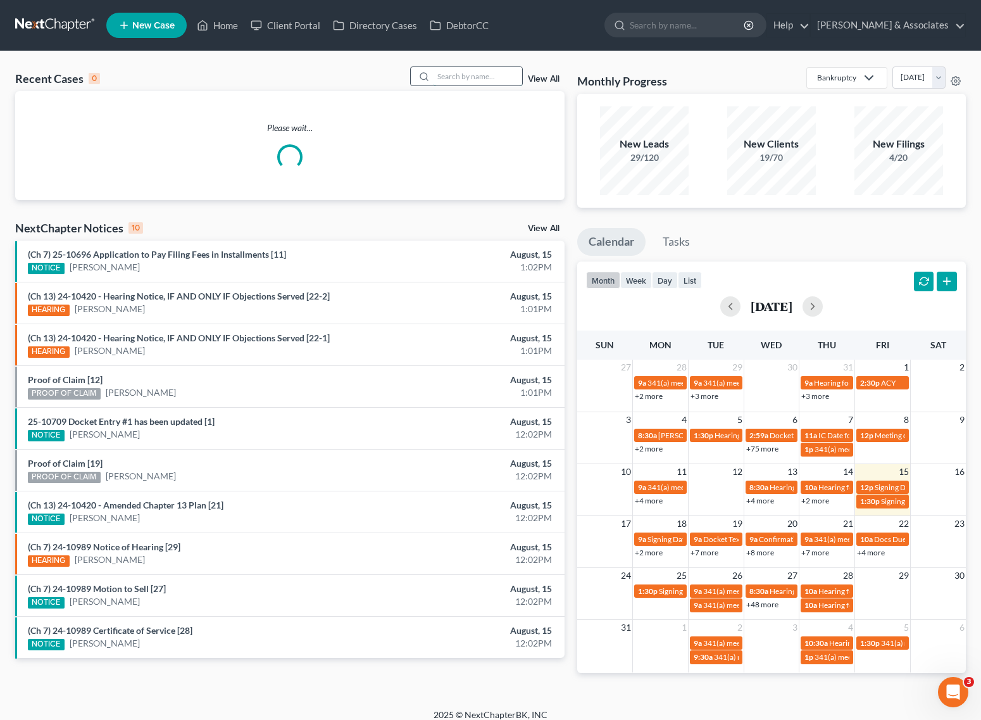
click at [472, 84] on input "search" at bounding box center [478, 76] width 89 height 18
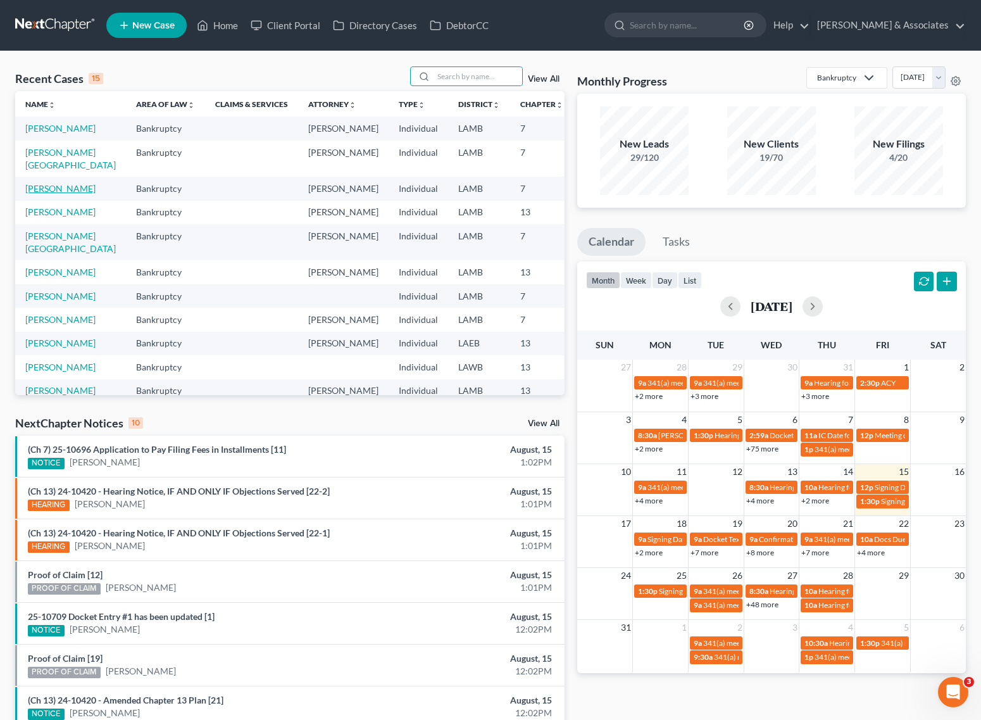
click at [33, 194] on link "Landry, Vivian" at bounding box center [60, 188] width 70 height 11
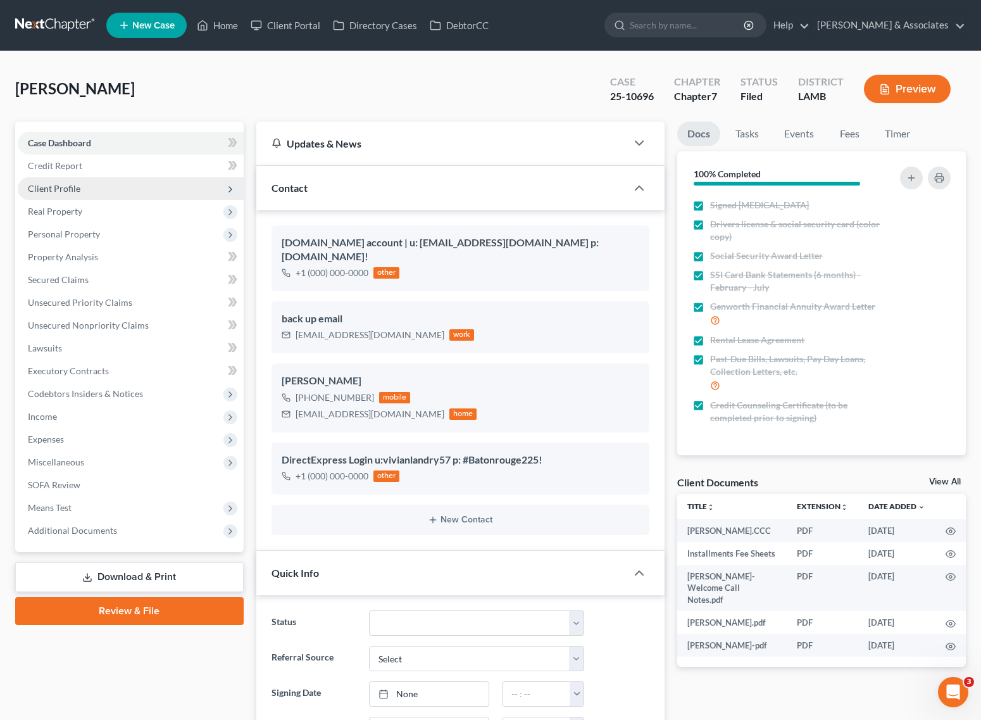
scroll to position [917, 0]
click at [42, 183] on span "Client Profile" at bounding box center [54, 188] width 53 height 11
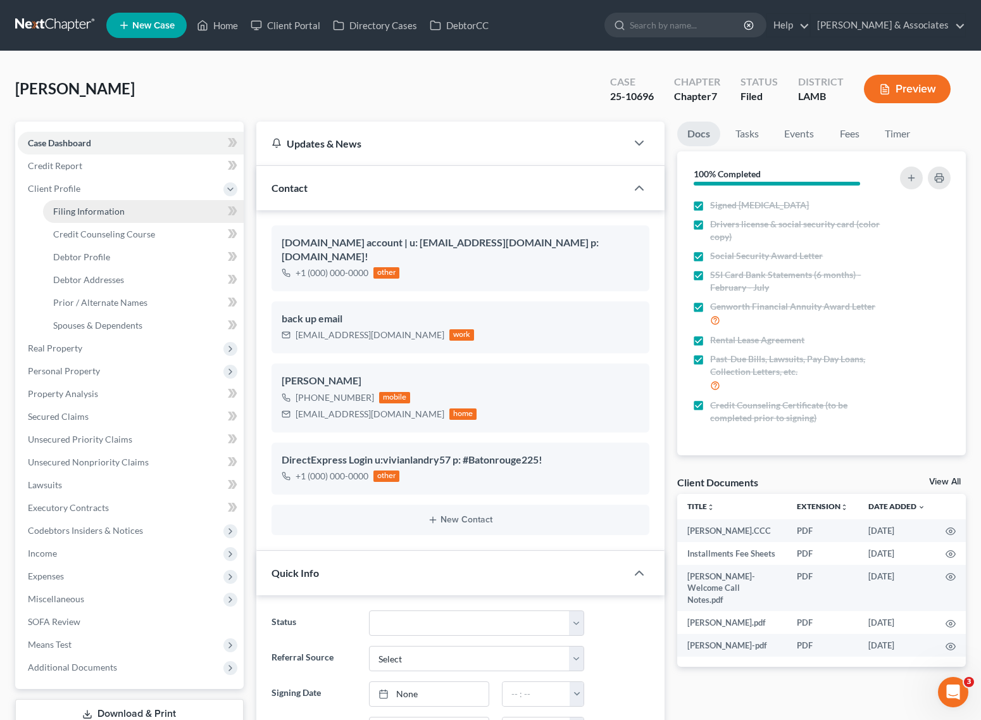
click at [84, 213] on span "Filing Information" at bounding box center [89, 211] width 72 height 11
select select "1"
select select "0"
select select "35"
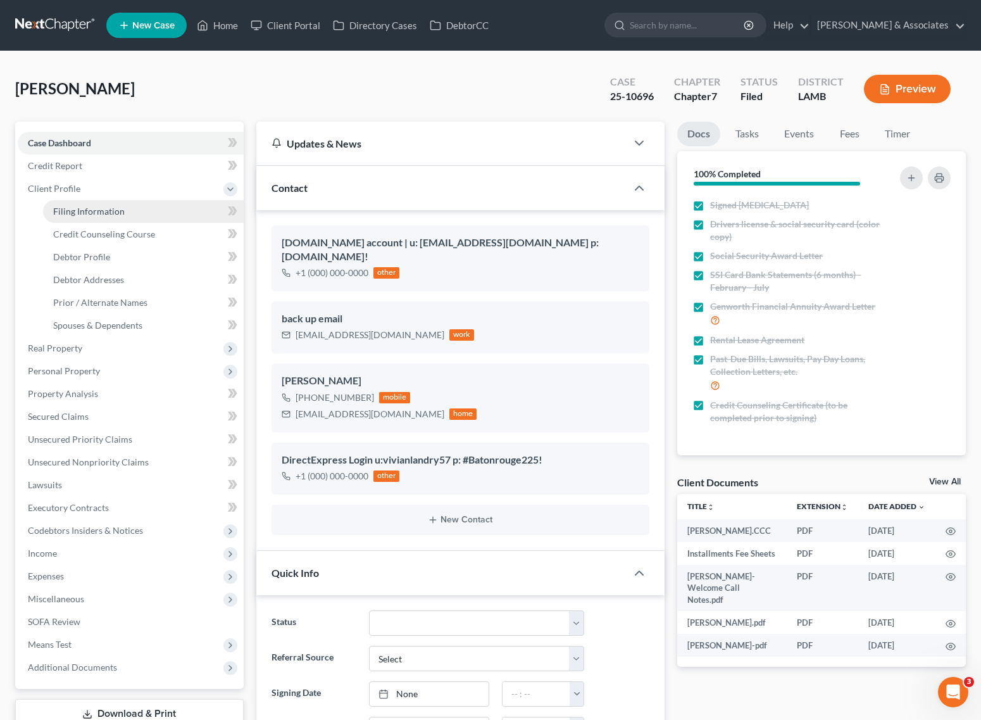
select select "0"
select select "19"
